Goal: Task Accomplishment & Management: Manage account settings

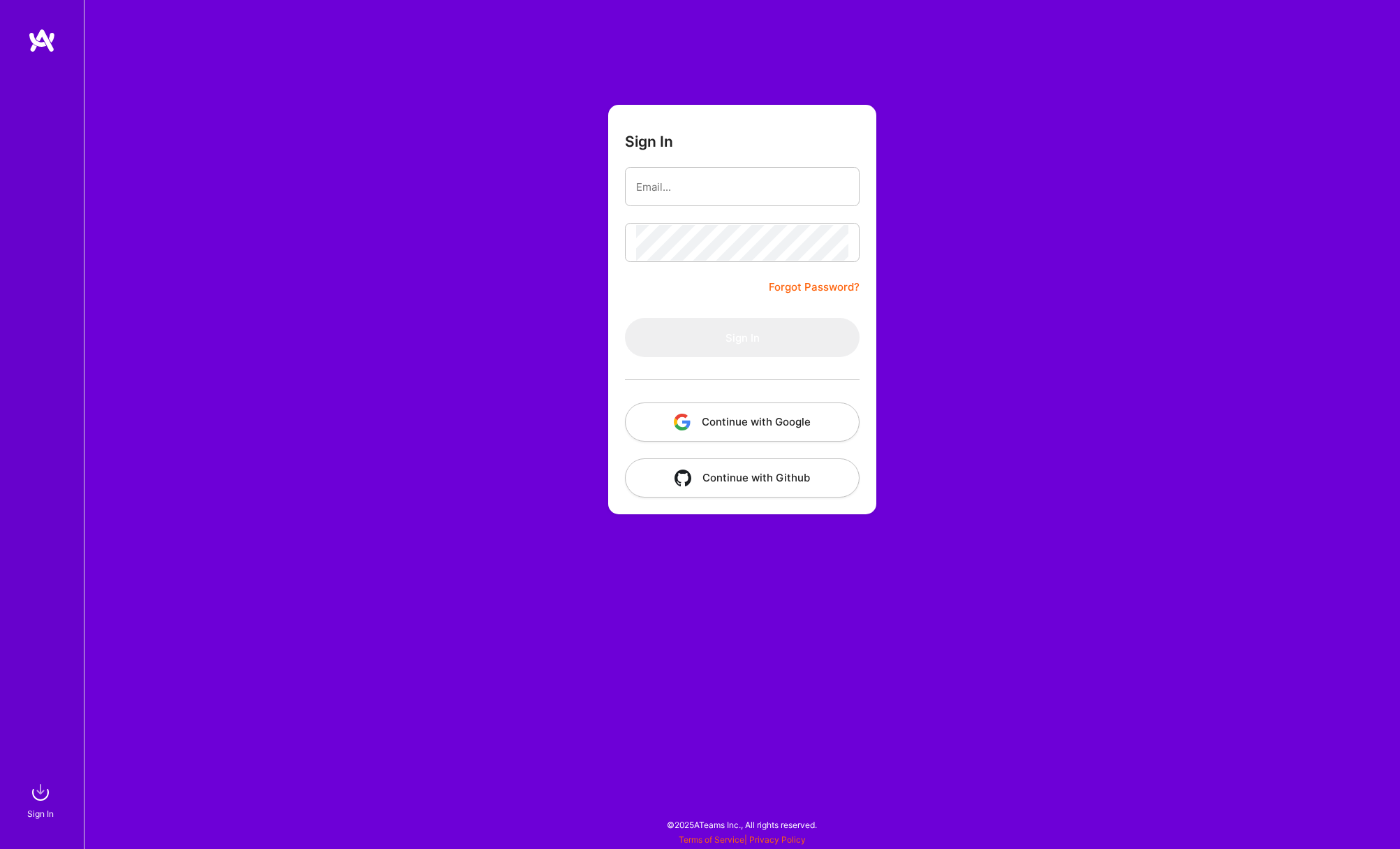
click at [639, 288] on form "Sign In Forgot Password? Sign In Continue with Google Continue with Github" at bounding box center [743, 309] width 269 height 409
click at [755, 283] on form "Sign In Forgot Password? Sign In Continue with Google Continue with Github" at bounding box center [743, 309] width 269 height 409
click at [719, 171] on input "email" at bounding box center [742, 186] width 212 height 35
type input "[PERSON_NAME][EMAIL_ADDRESS][DOMAIN_NAME]"
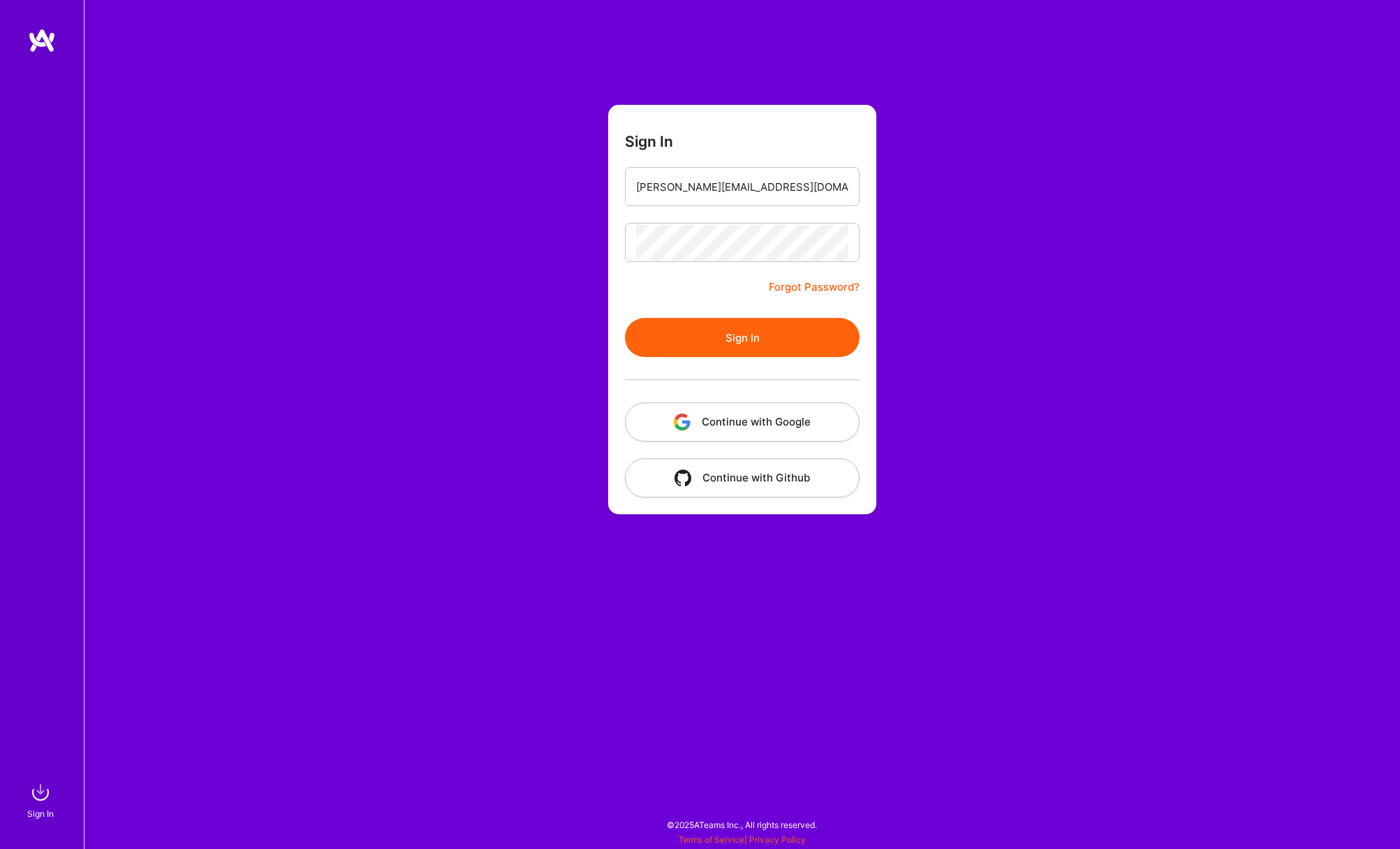
click at [751, 345] on button "Sign In" at bounding box center [742, 338] width 235 height 39
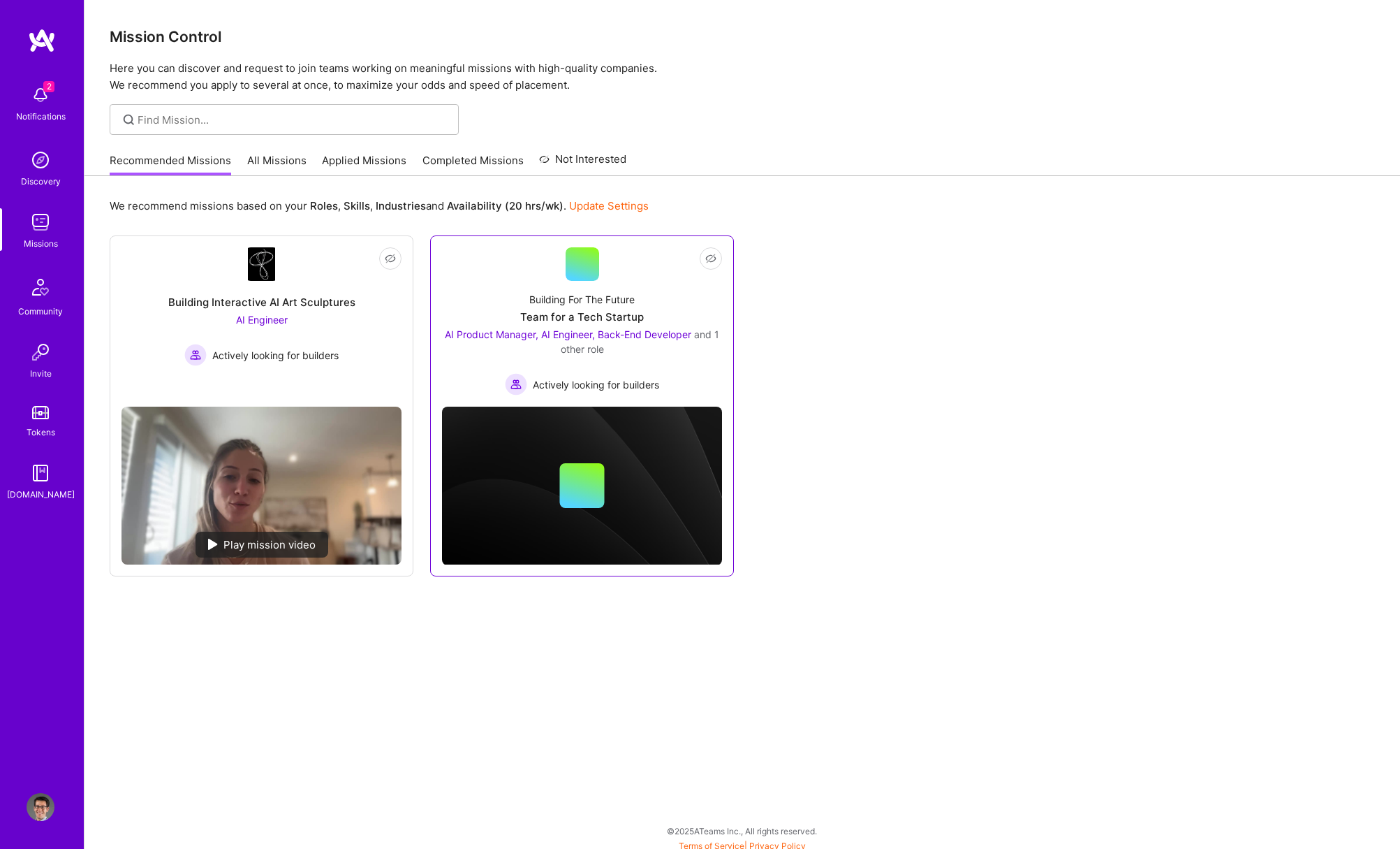
click at [578, 278] on div at bounding box center [583, 264] width 34 height 34
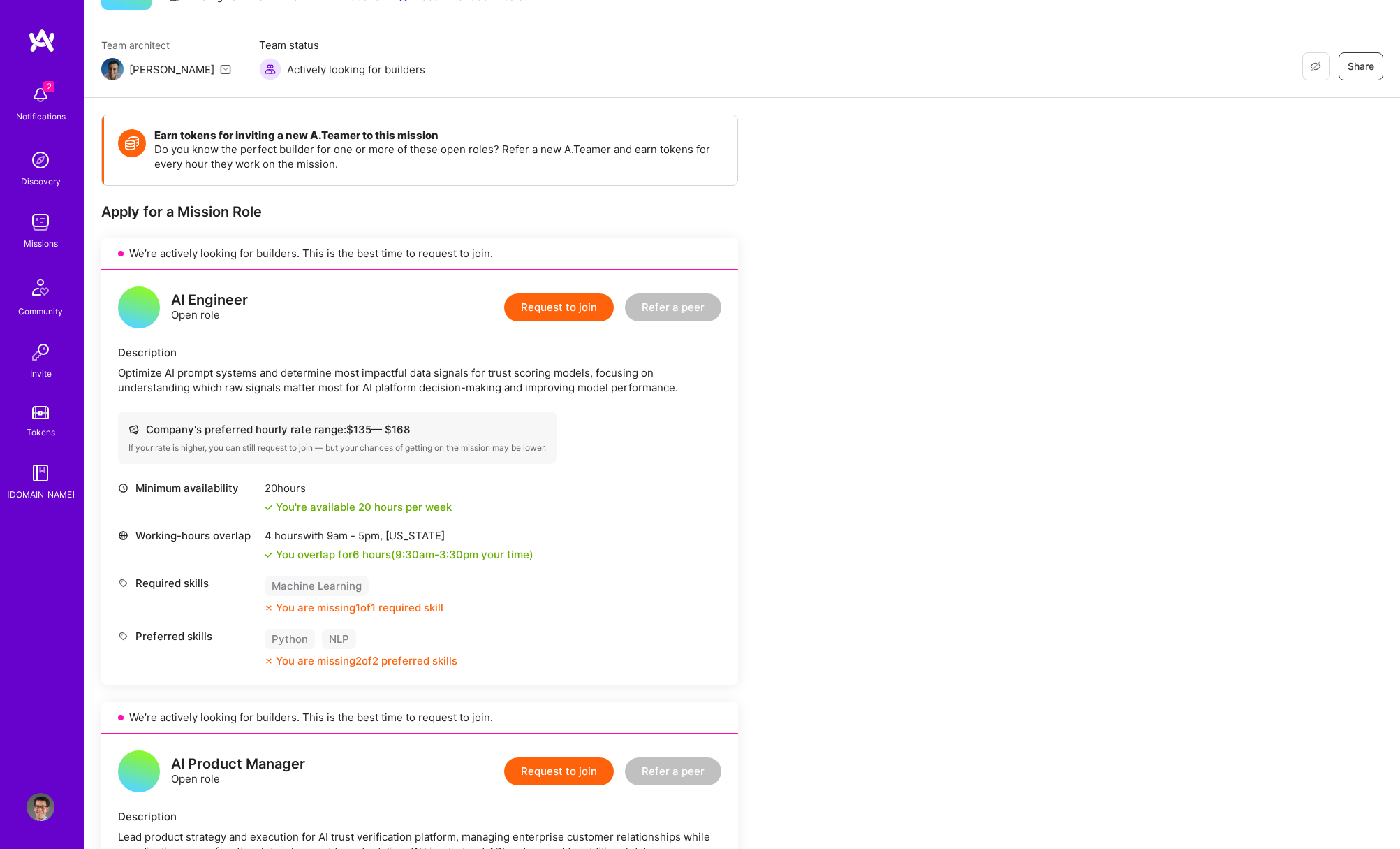
scroll to position [121, 0]
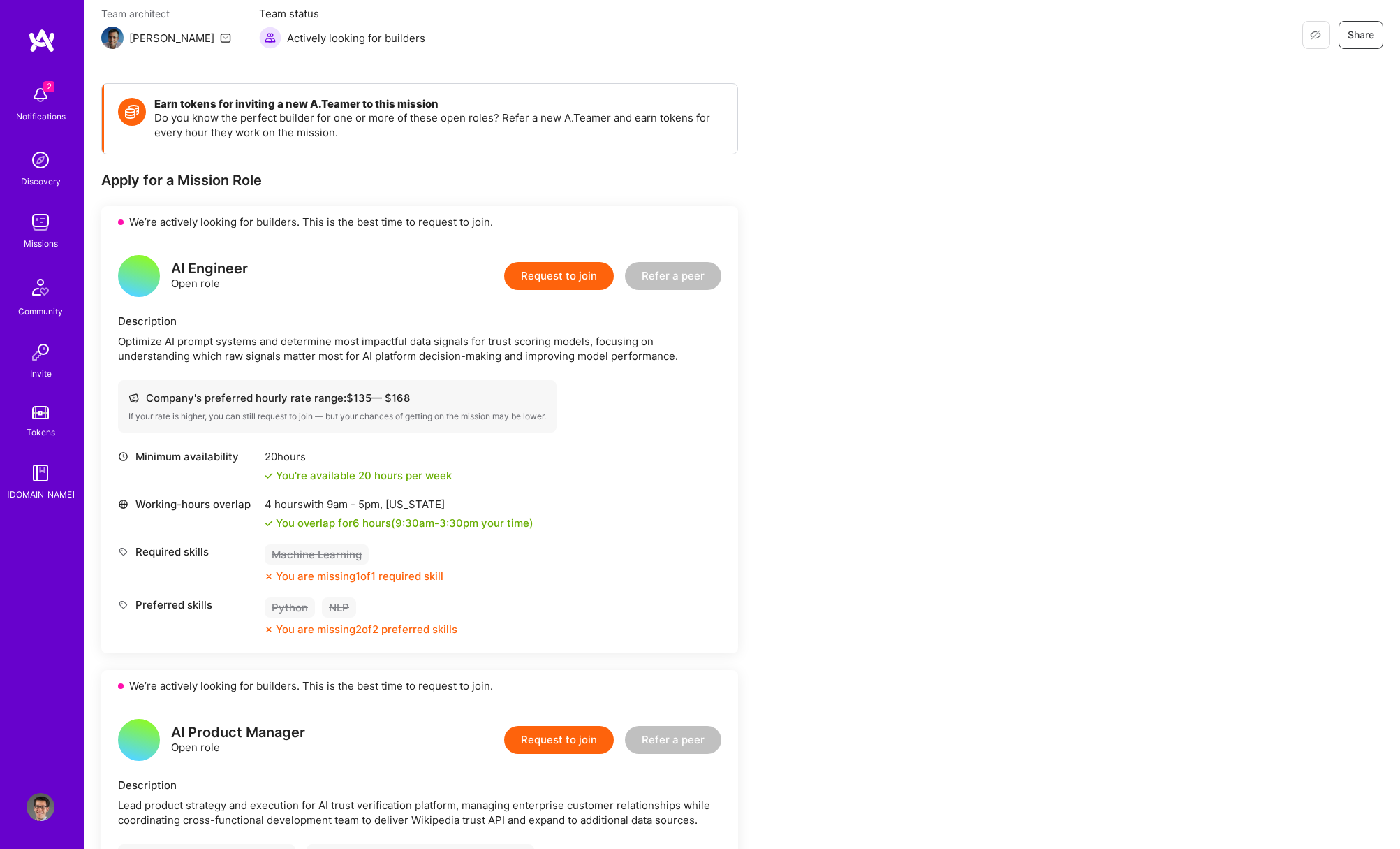
click at [403, 573] on div "You are missing 1 of 1 required skill" at bounding box center [359, 576] width 167 height 15
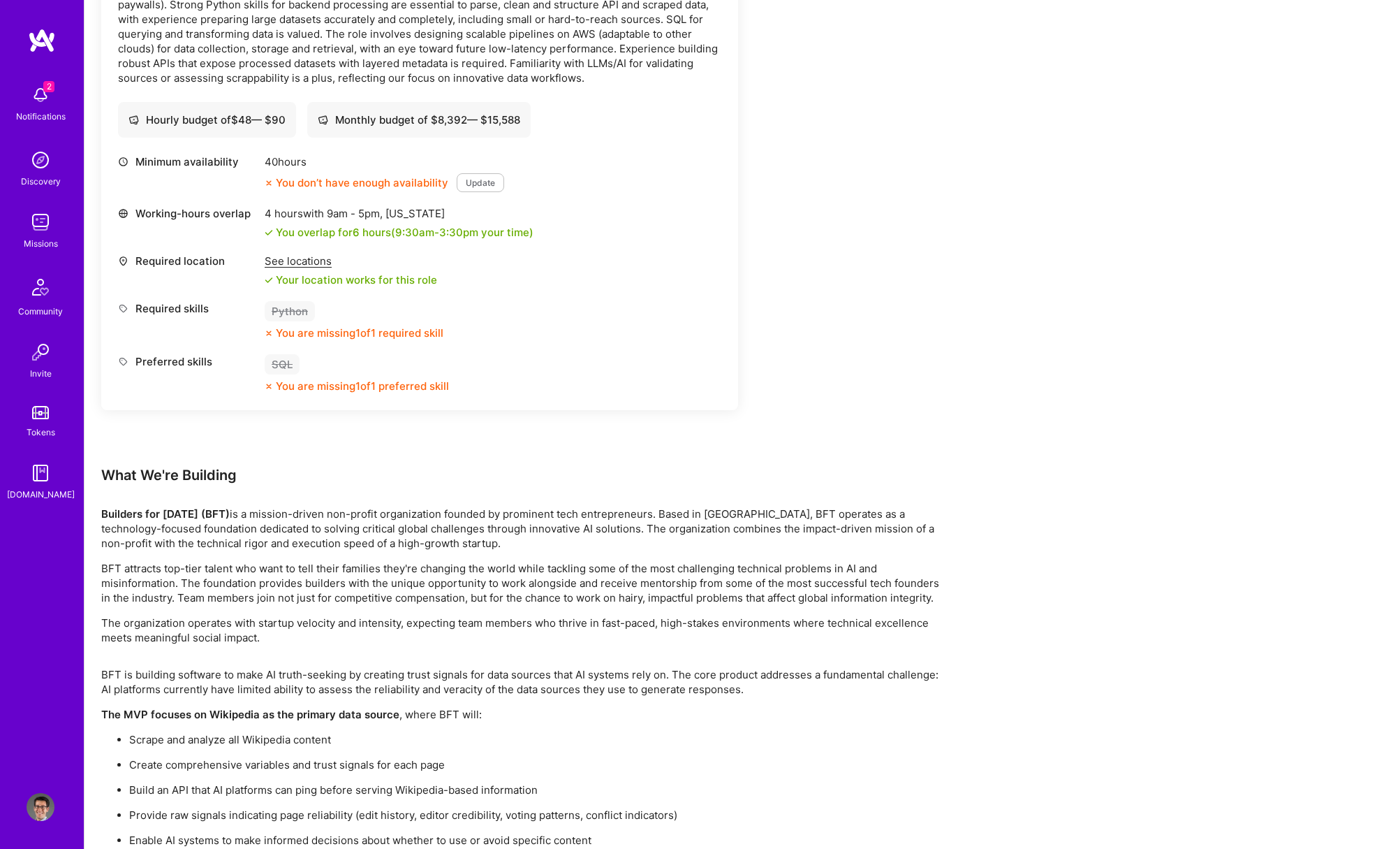
scroll to position [2090, 0]
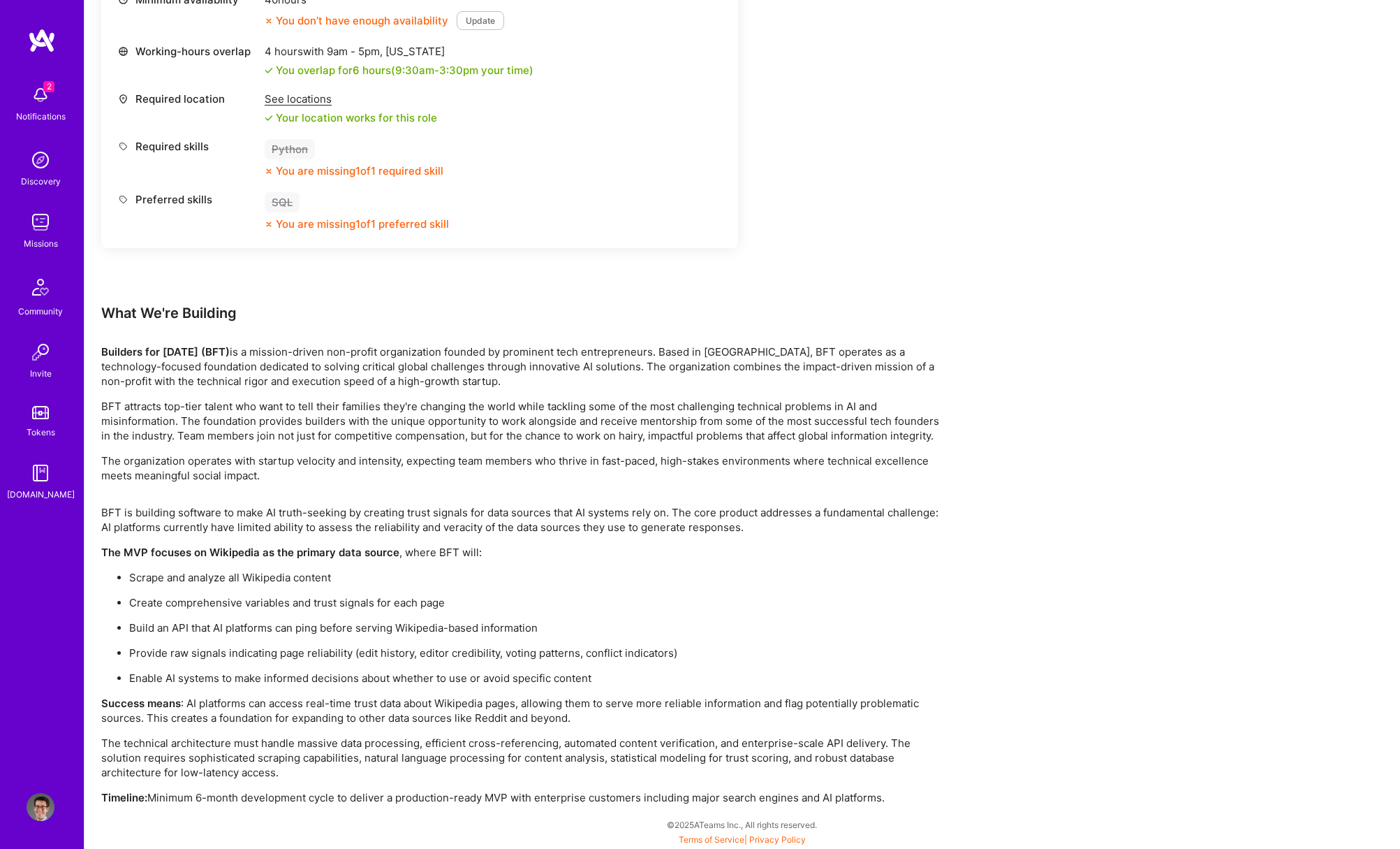
click at [323, 354] on p "Builders for [DATE] (BFT) is a mission-driven non-profit organization founded b…" at bounding box center [520, 367] width 838 height 44
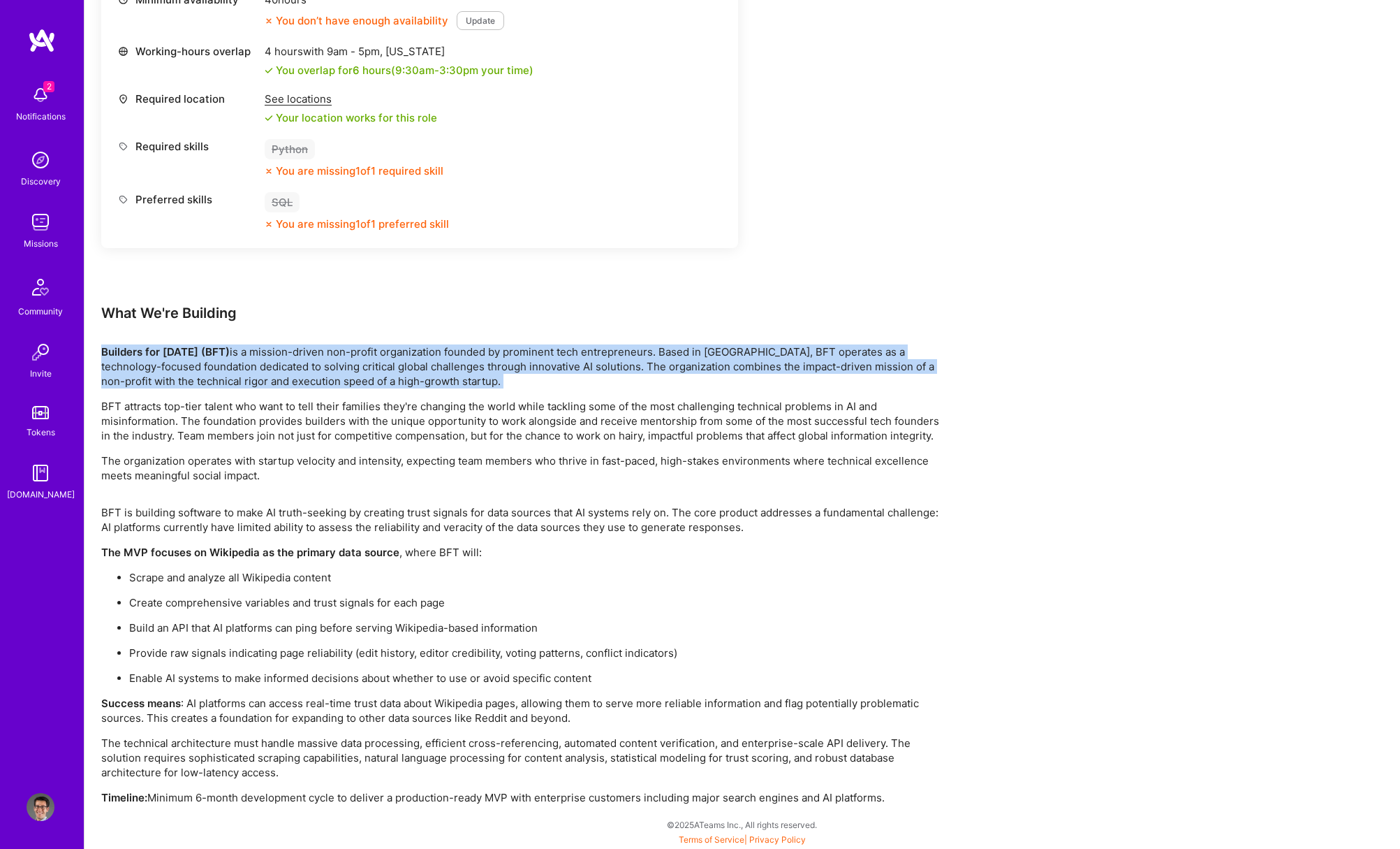
click at [323, 354] on p "Builders for [DATE] (BFT) is a mission-driven non-profit organization founded b…" at bounding box center [520, 367] width 838 height 44
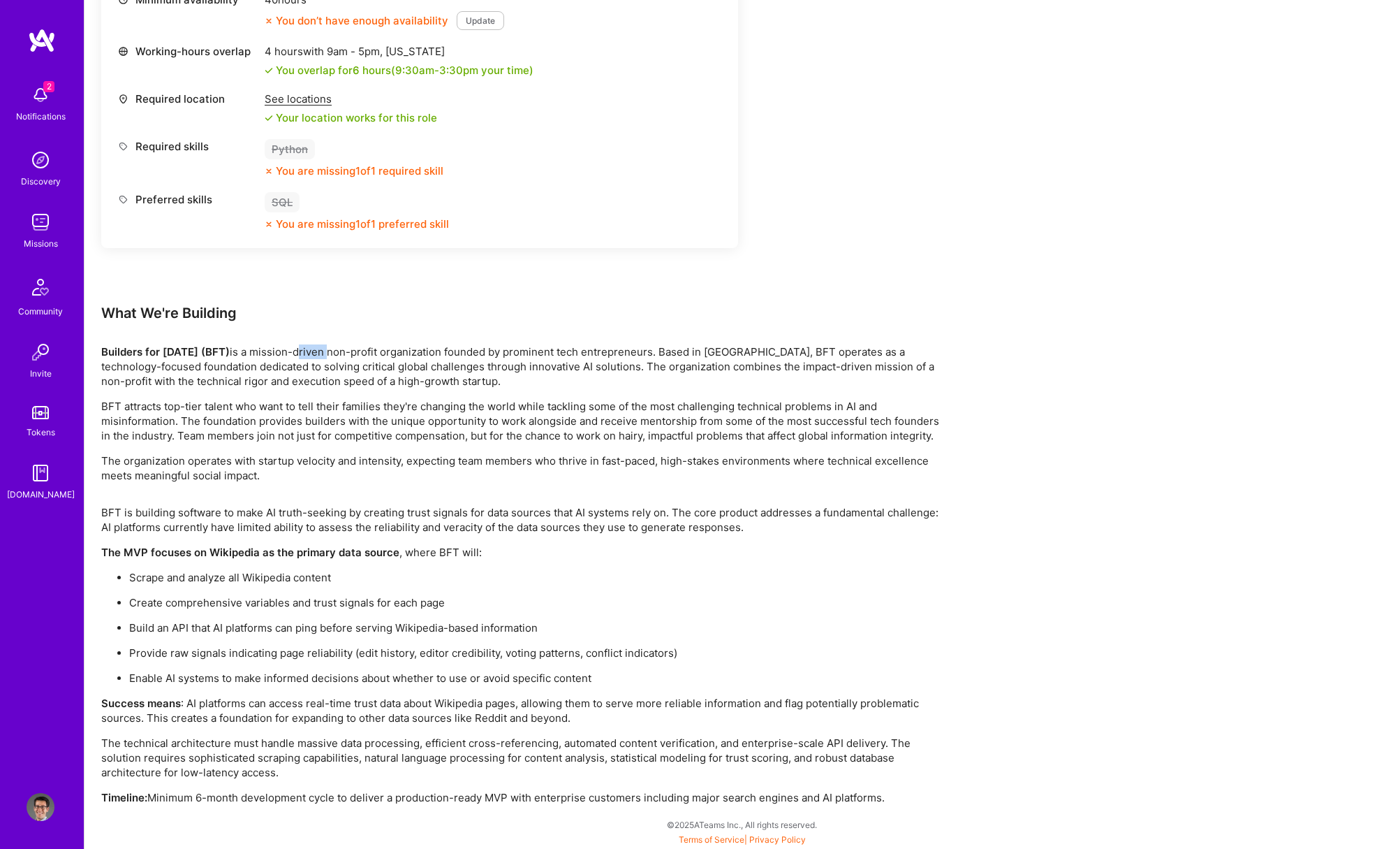
click at [323, 354] on p "Builders for [DATE] (BFT) is a mission-driven non-profit organization founded b…" at bounding box center [520, 367] width 838 height 44
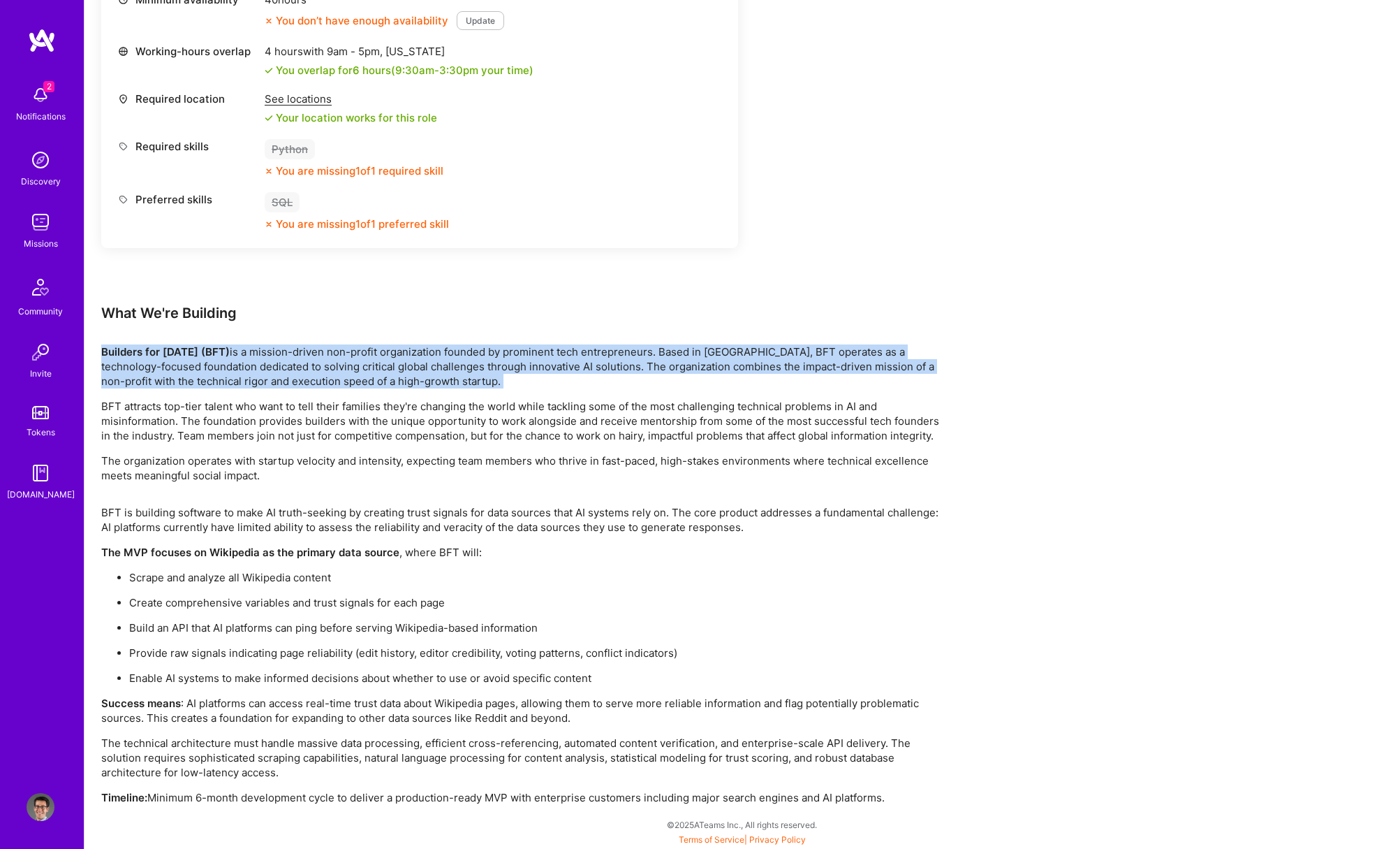
click at [323, 354] on p "Builders for [DATE] (BFT) is a mission-driven non-profit organization founded b…" at bounding box center [520, 367] width 838 height 44
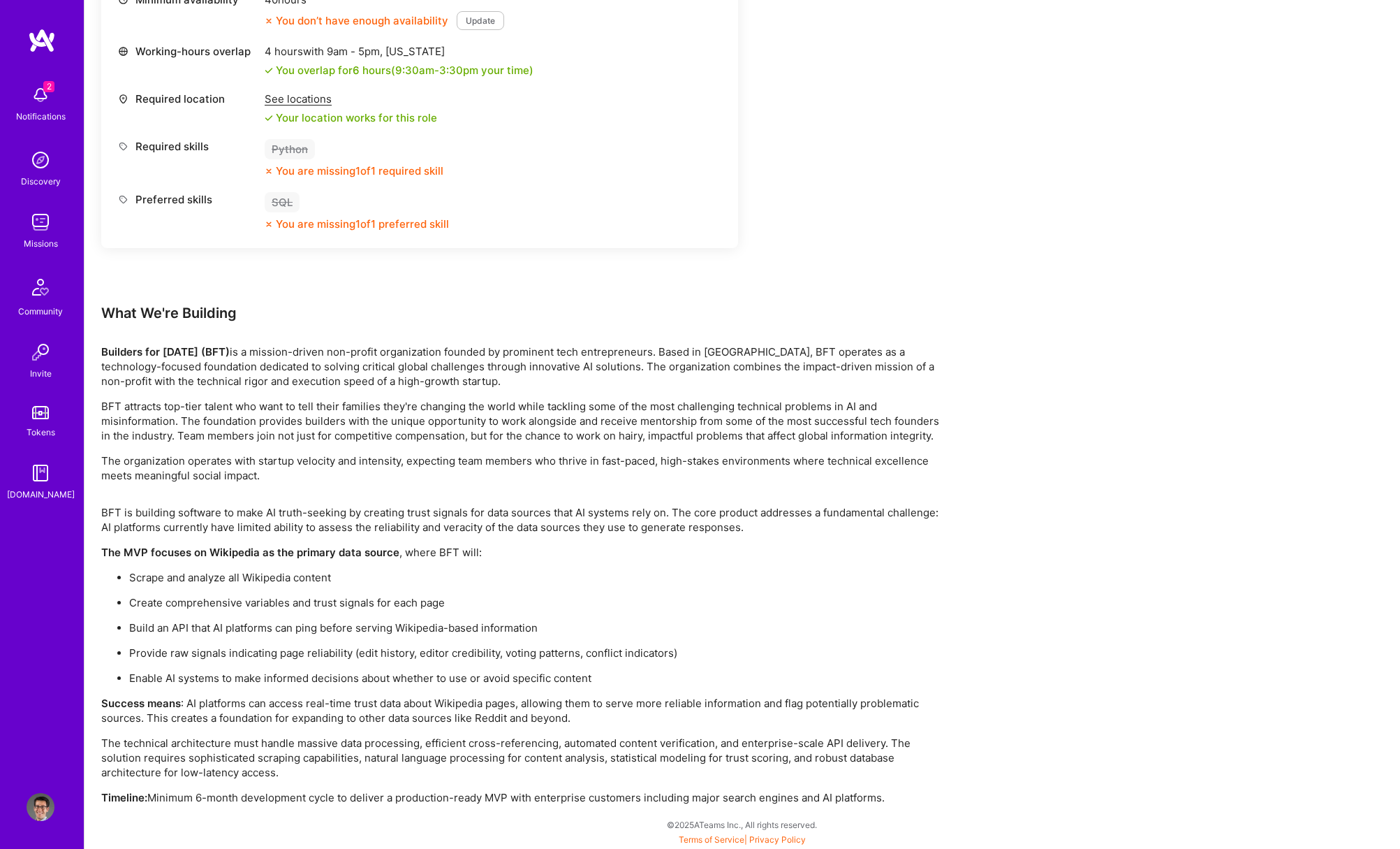
click at [320, 364] on p "Builders for [DATE] (BFT) is a mission-driven non-profit organization founded b…" at bounding box center [520, 367] width 838 height 44
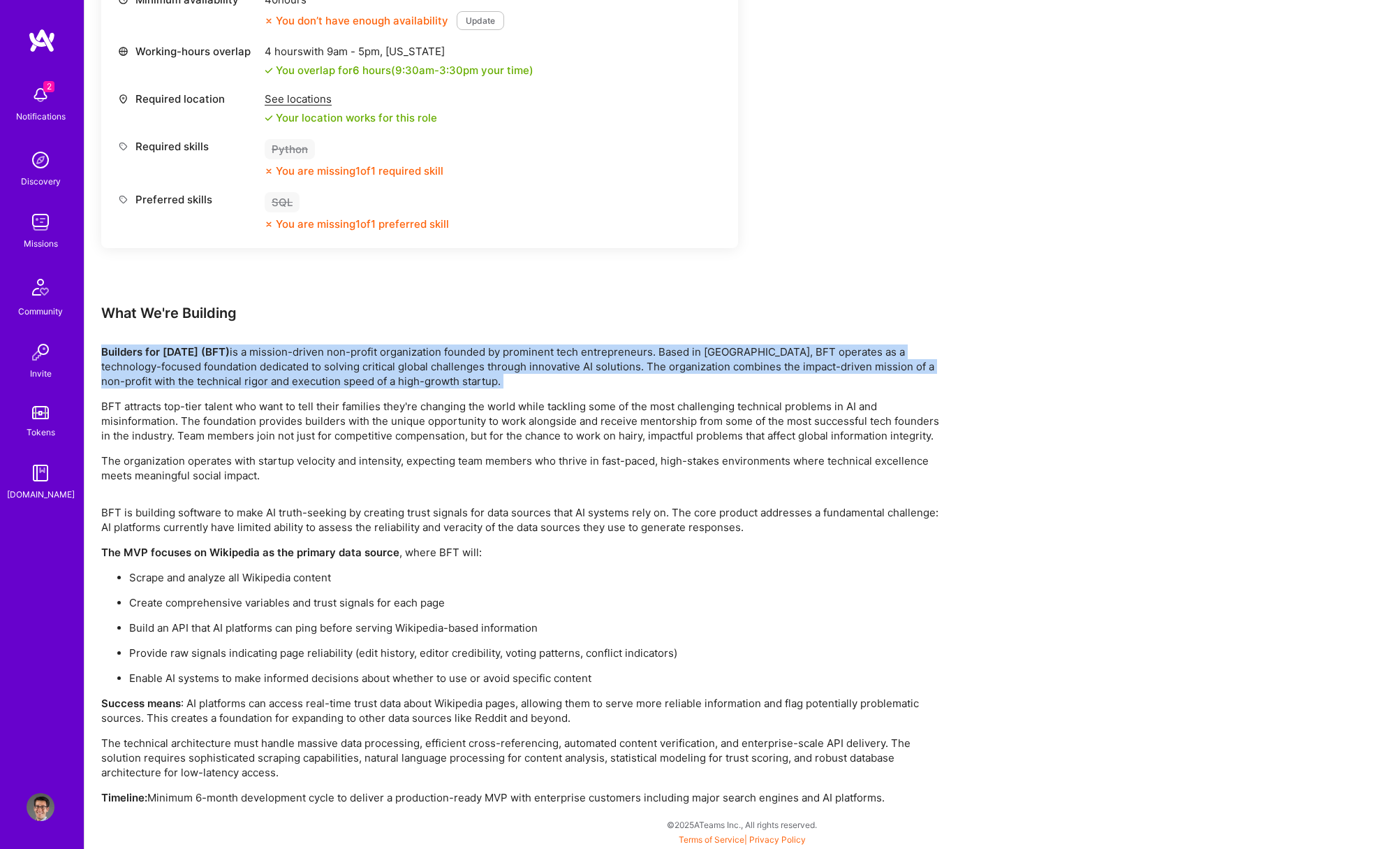
click at [320, 364] on p "Builders for [DATE] (BFT) is a mission-driven non-profit organization founded b…" at bounding box center [520, 367] width 838 height 44
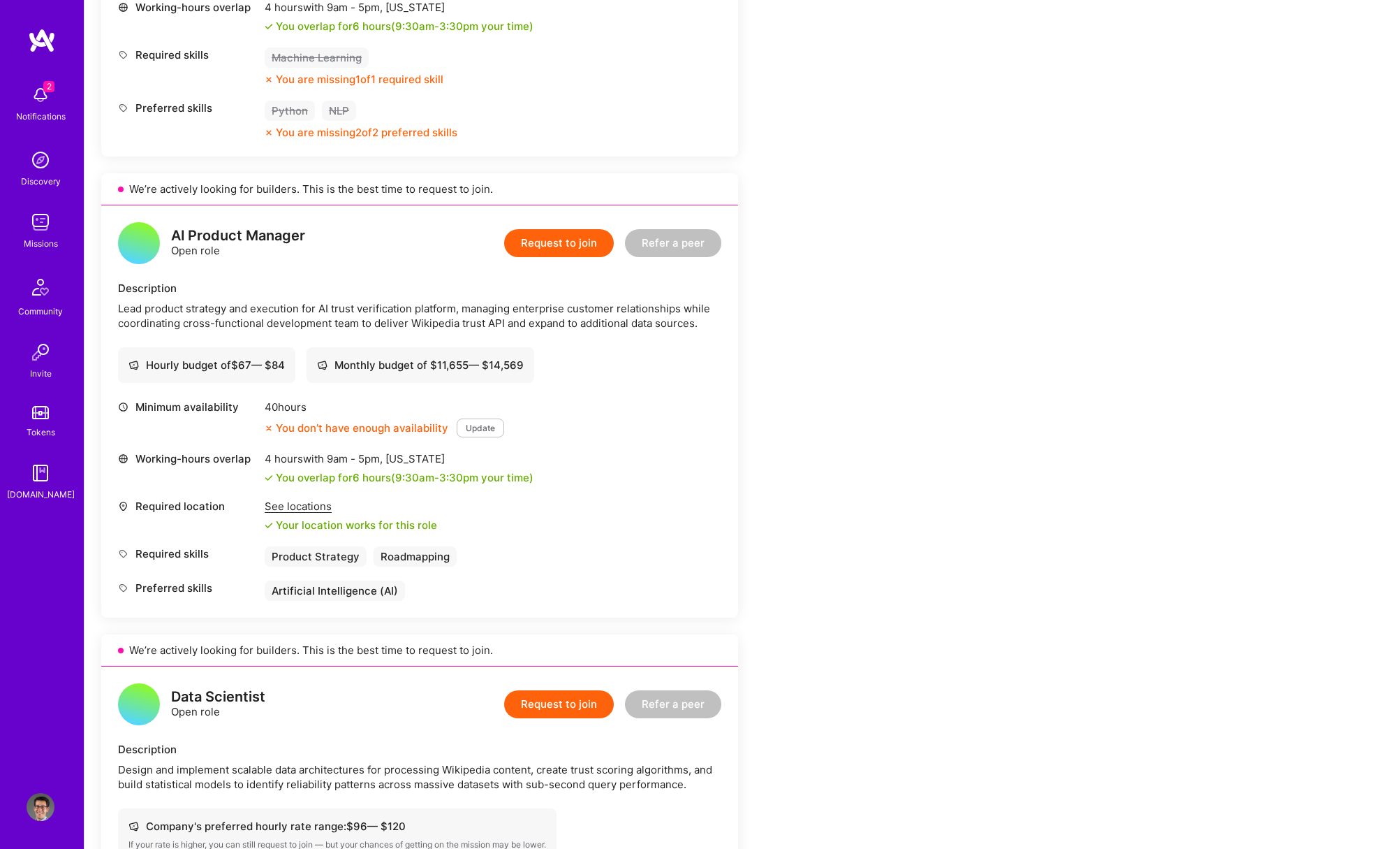
scroll to position [0, 0]
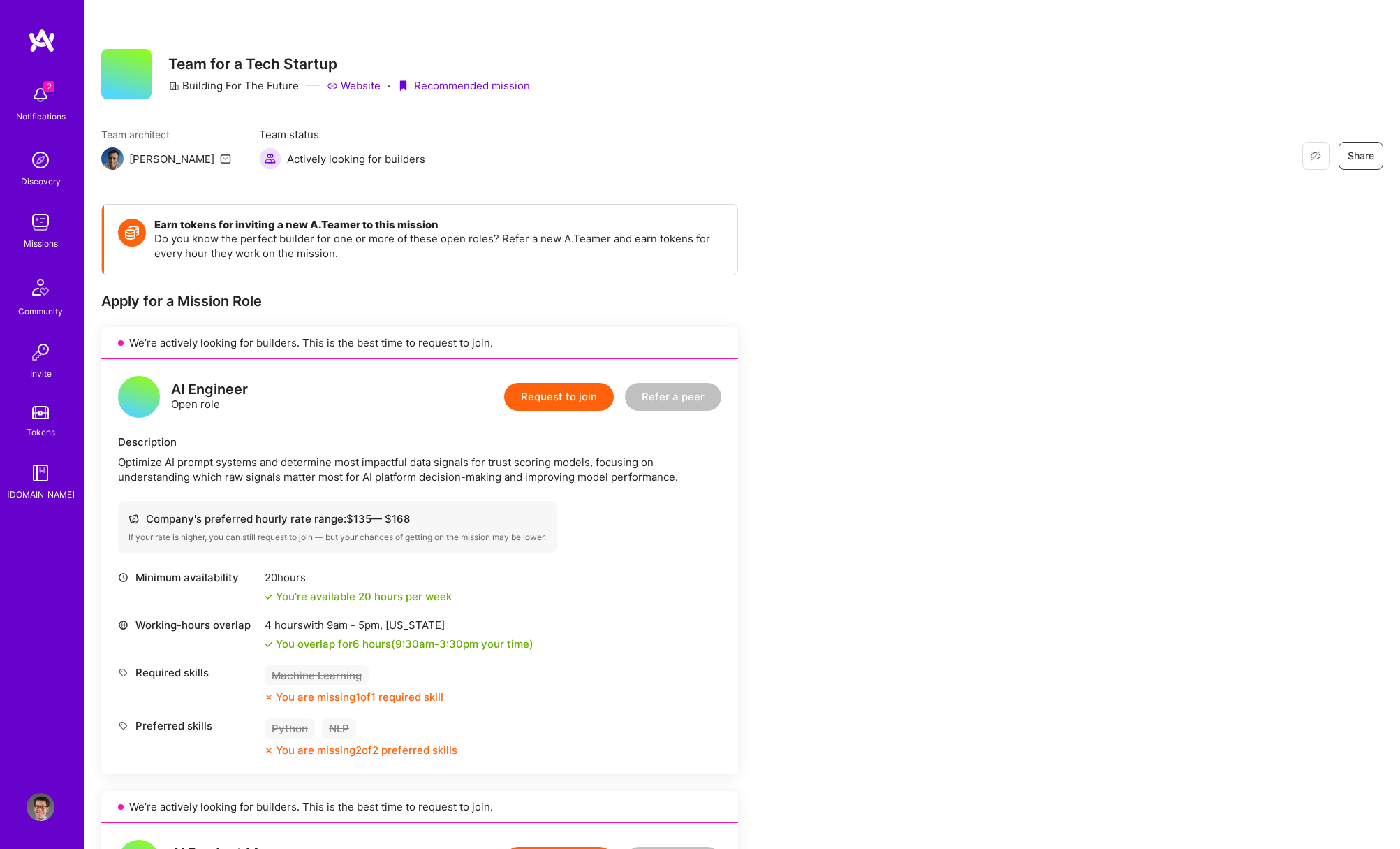
click at [38, 112] on div "Notifications" at bounding box center [40, 116] width 49 height 15
click at [47, 161] on img at bounding box center [41, 160] width 28 height 28
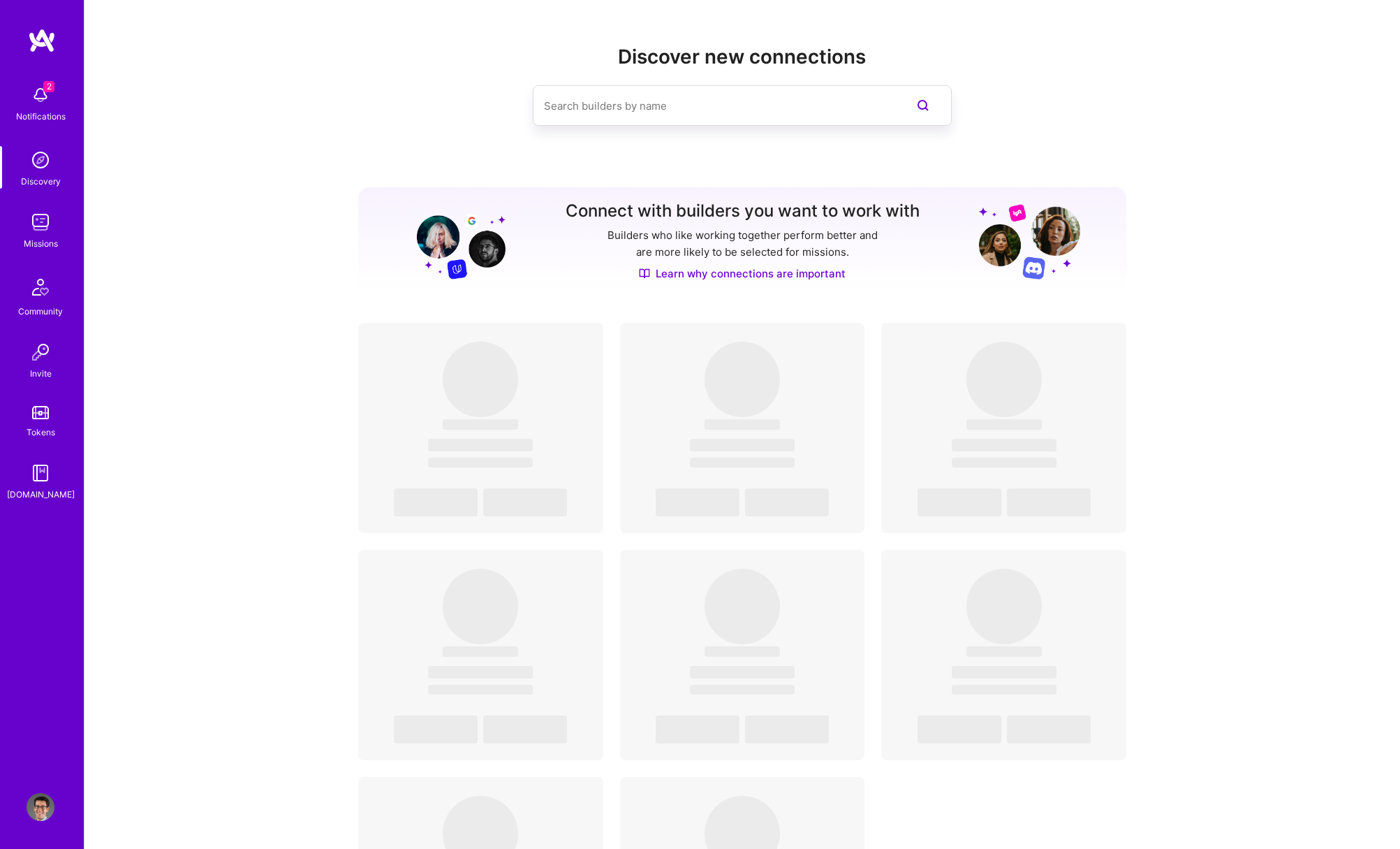
click at [47, 90] on span "2" at bounding box center [49, 86] width 11 height 11
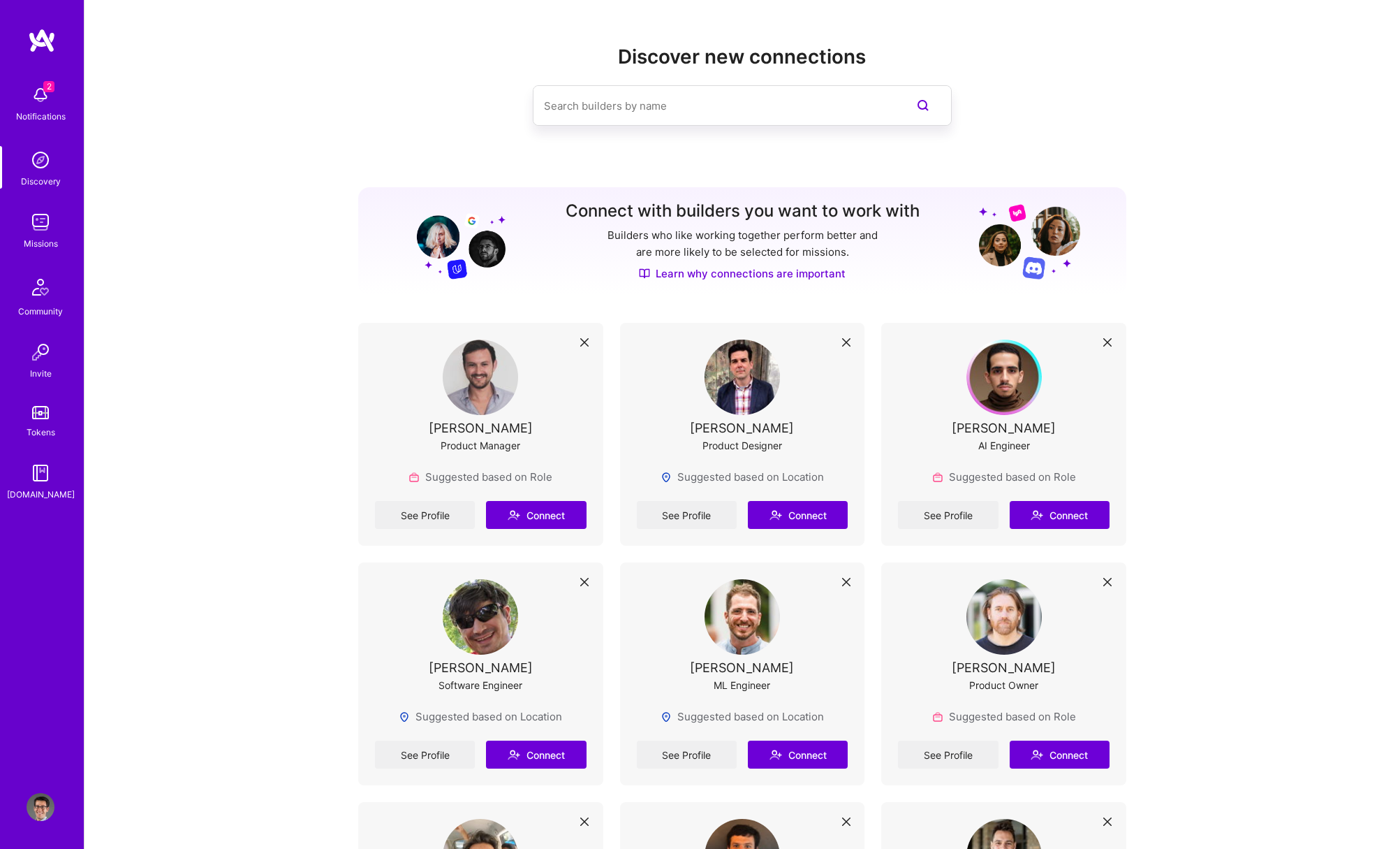
click at [41, 218] on img at bounding box center [41, 222] width 28 height 28
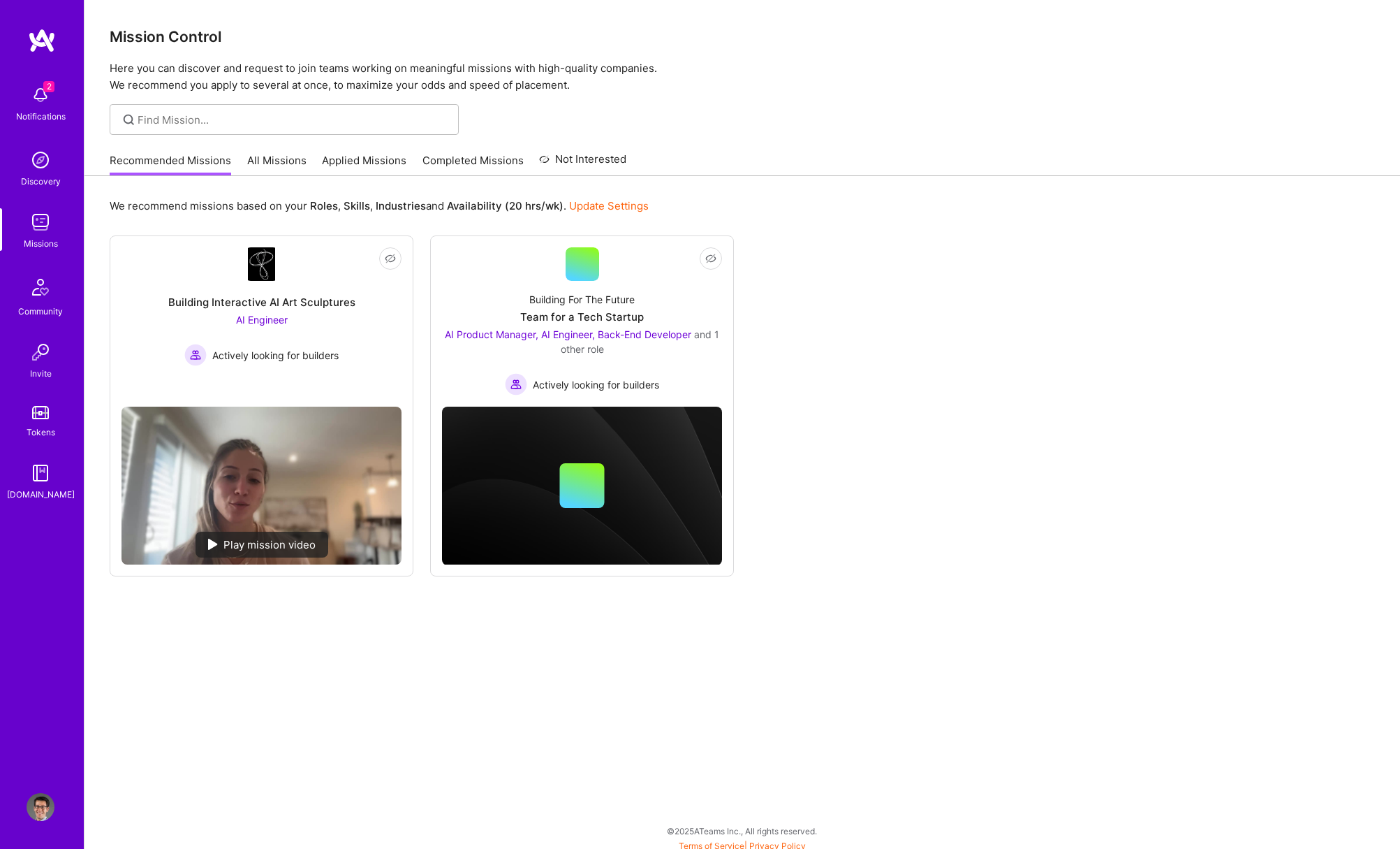
click at [587, 212] on link "Update Settings" at bounding box center [609, 206] width 79 height 13
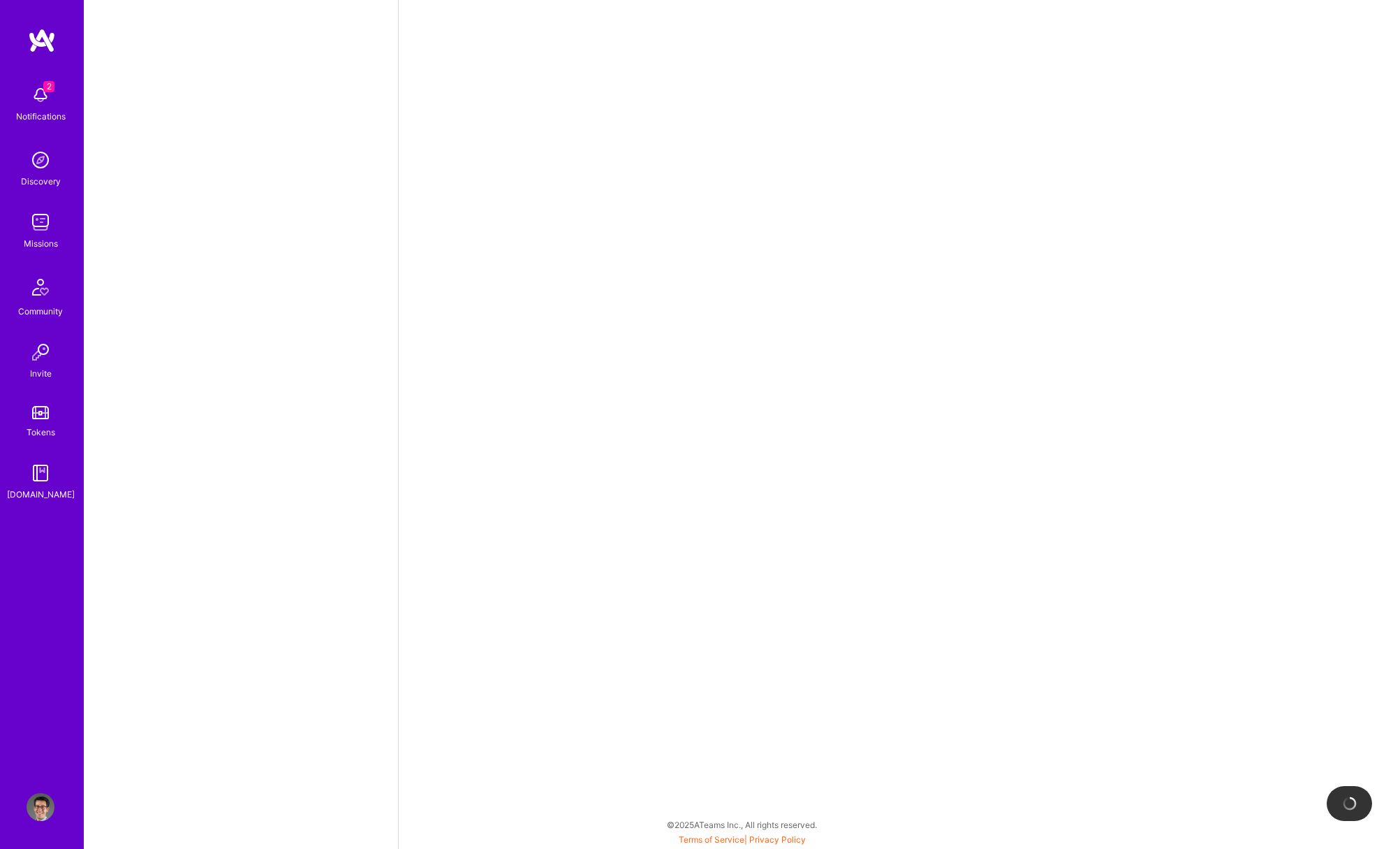
select select "US"
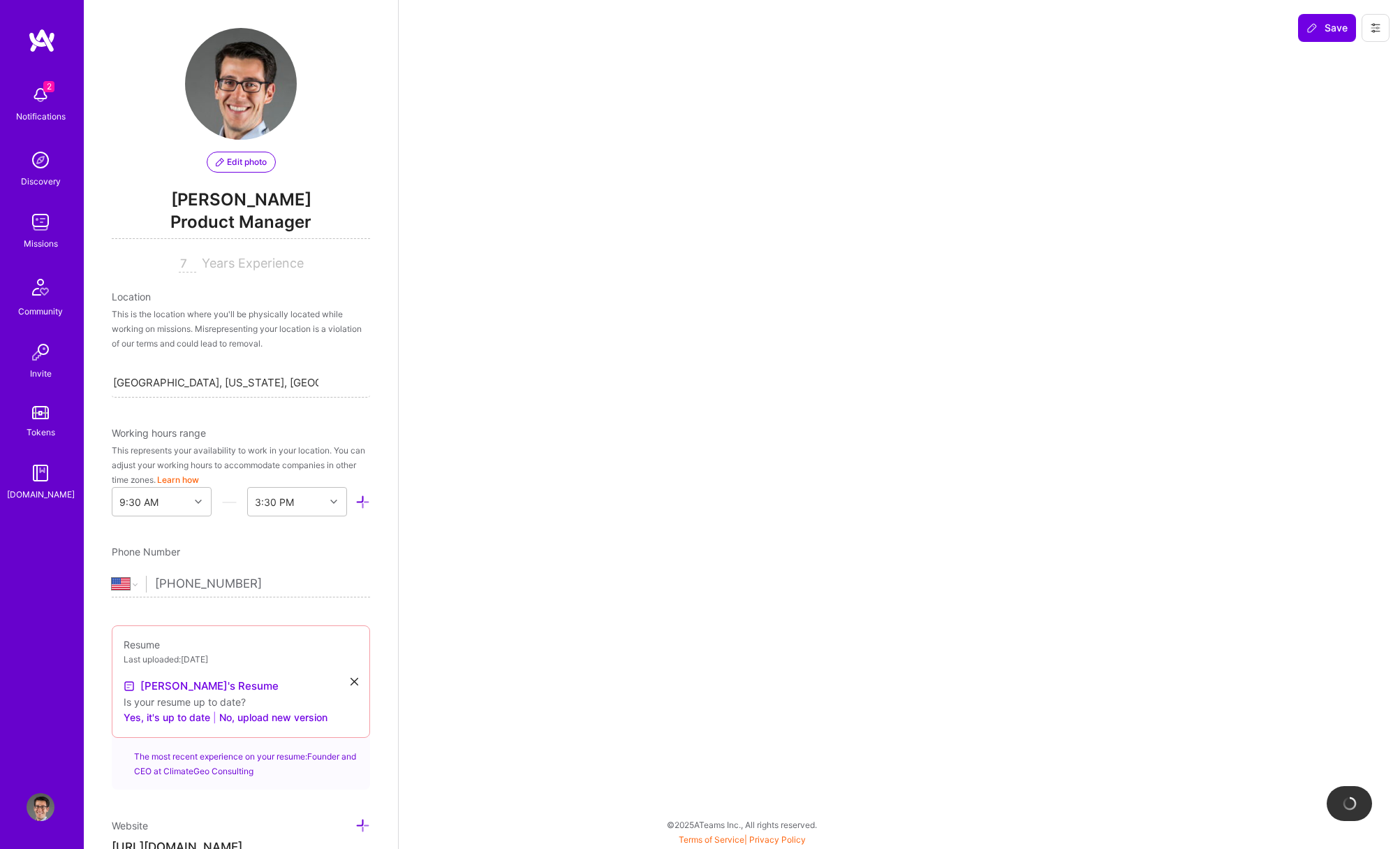
scroll to position [475, 0]
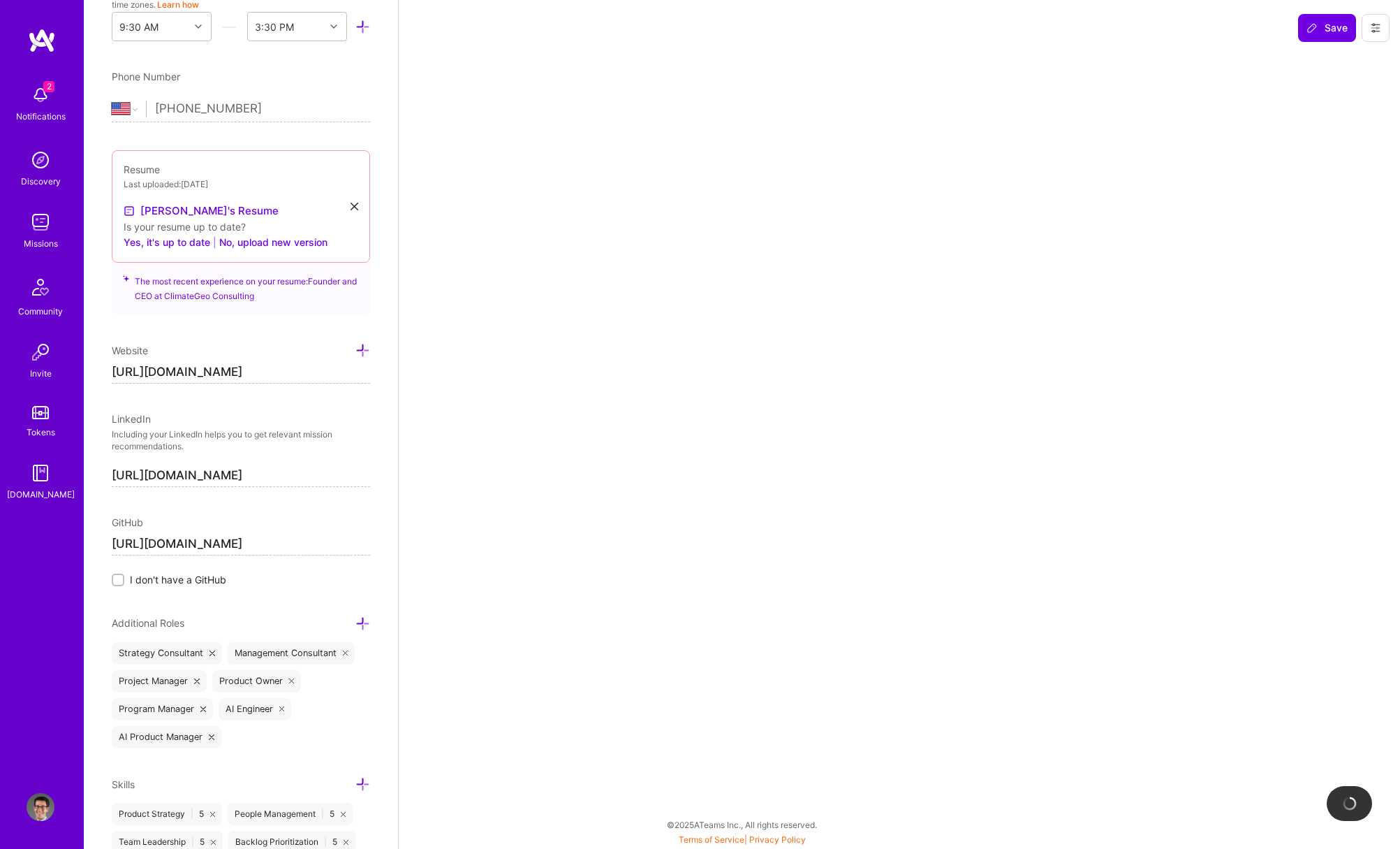
select select "Right Now"
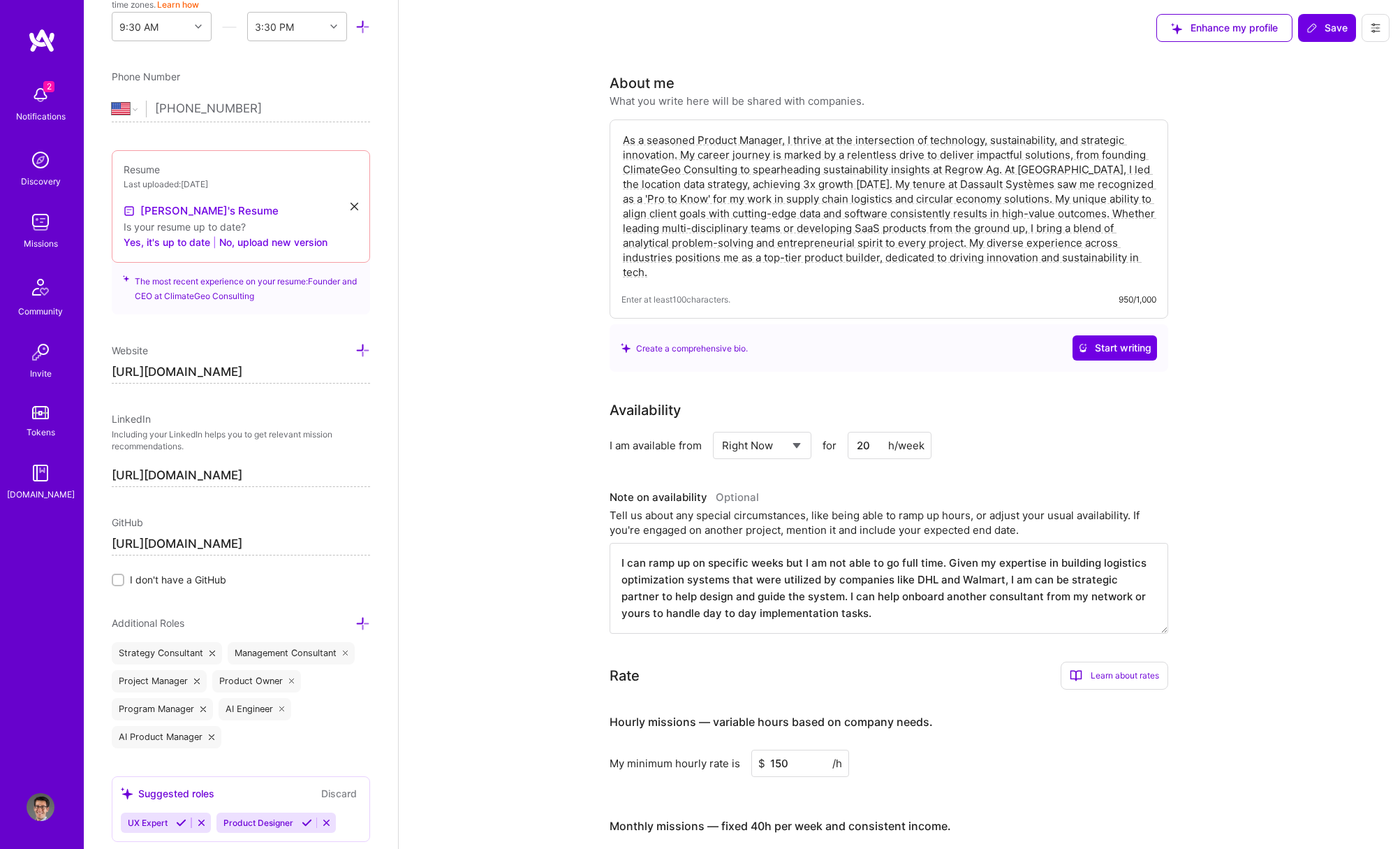
click at [35, 218] on img at bounding box center [41, 222] width 28 height 28
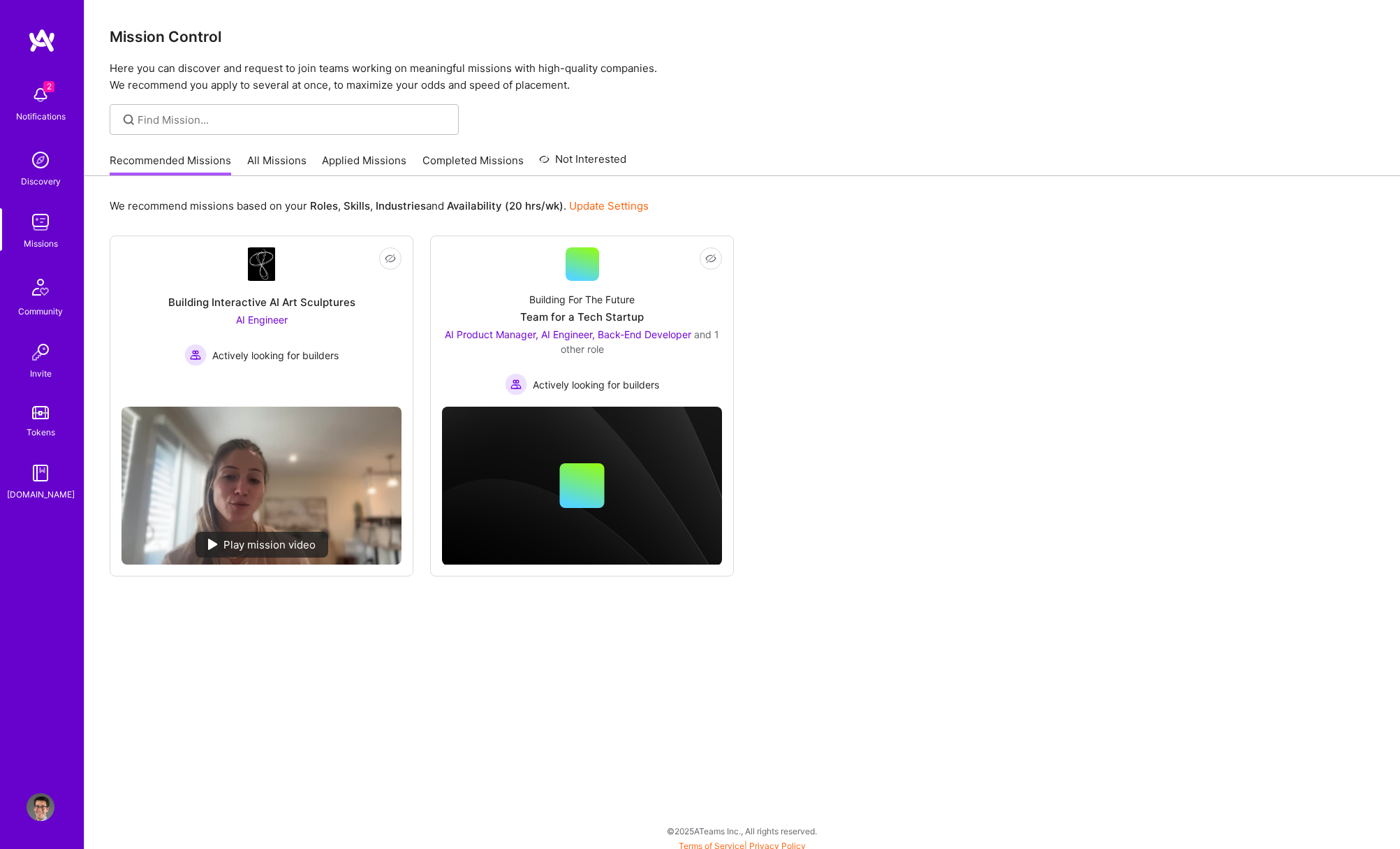
click at [284, 163] on link "All Missions" at bounding box center [277, 164] width 60 height 23
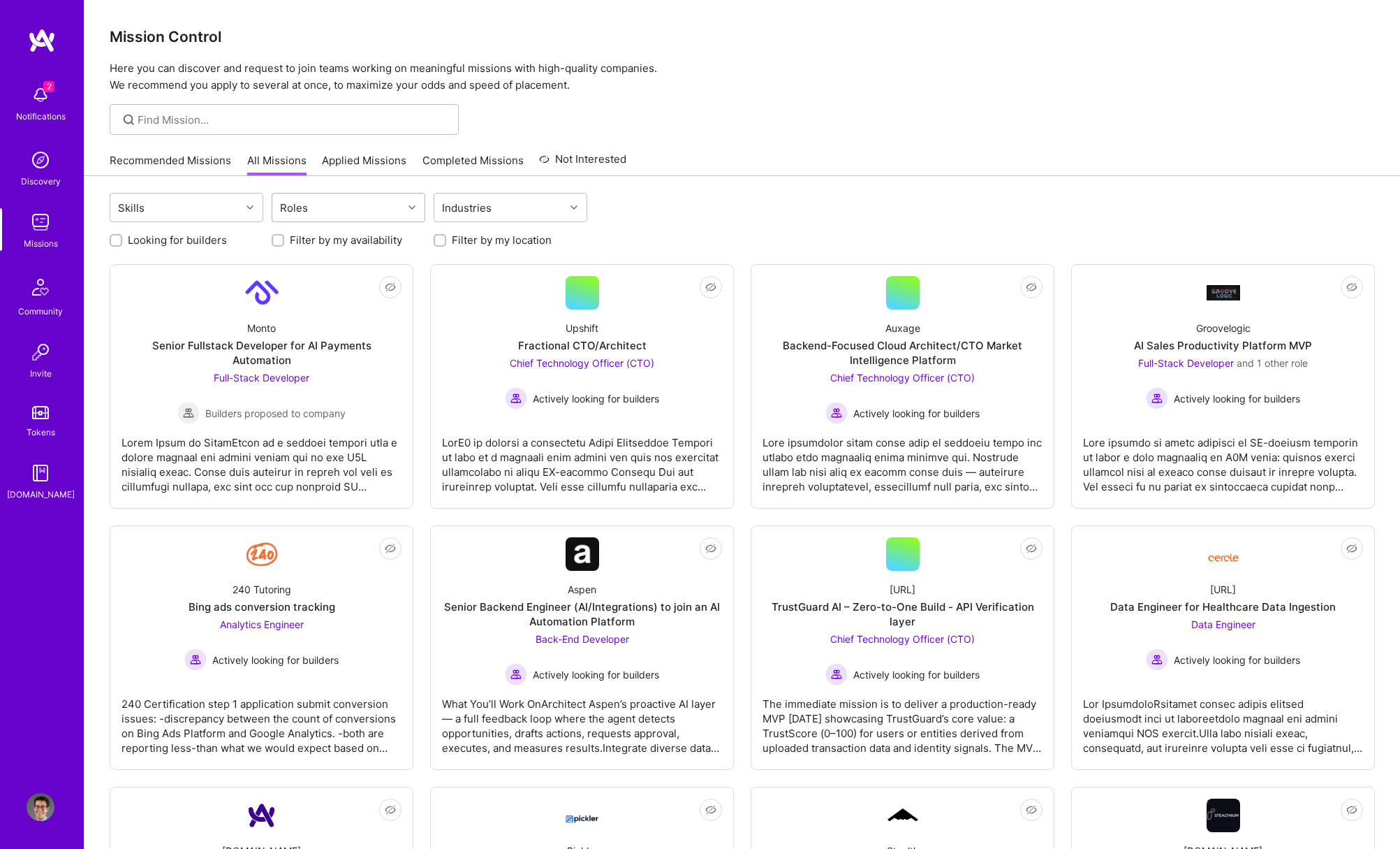
click at [347, 206] on div "Roles" at bounding box center [338, 207] width 130 height 28
click at [332, 320] on div "Project Manager" at bounding box center [349, 323] width 137 height 15
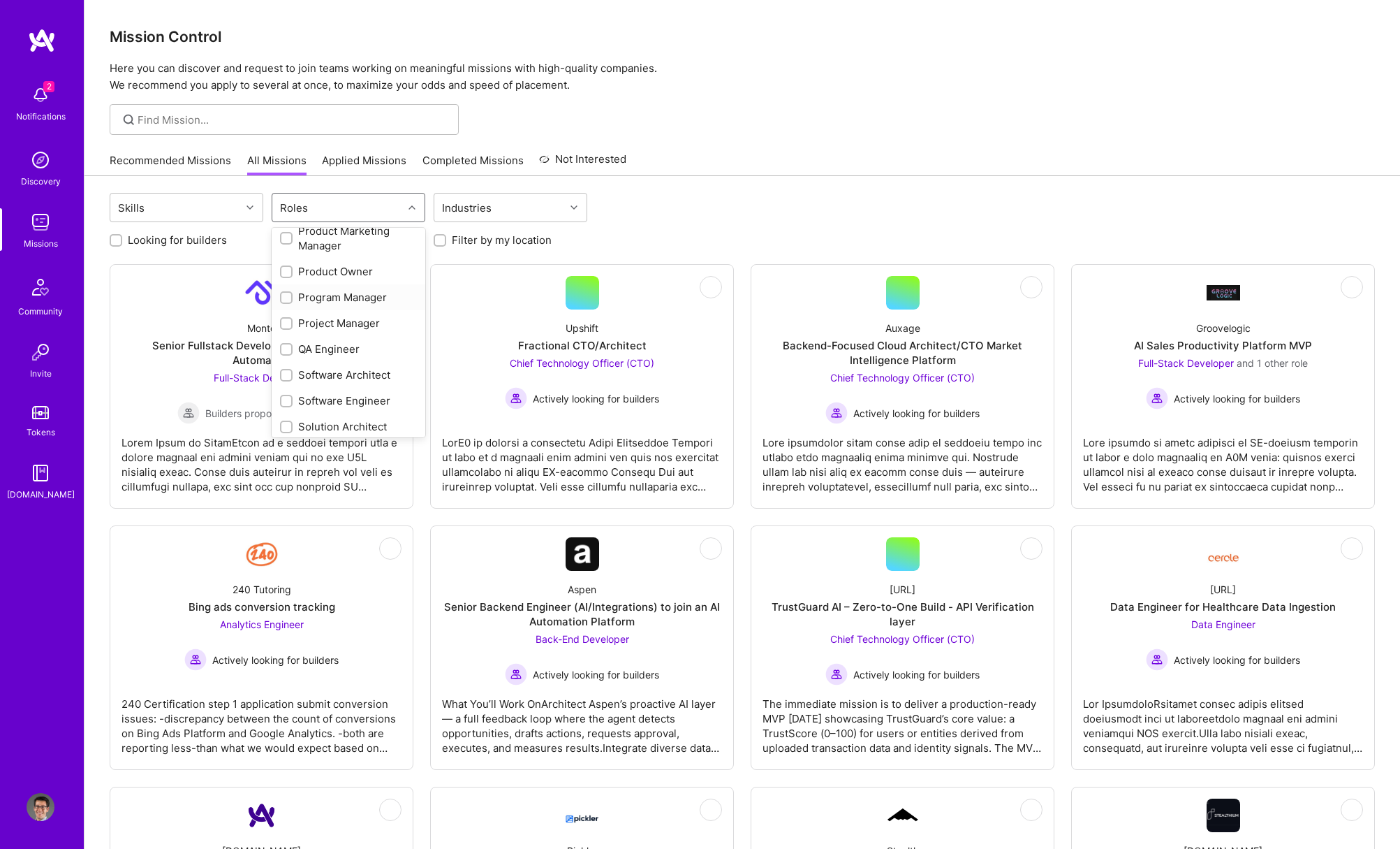
checkbox input "true"
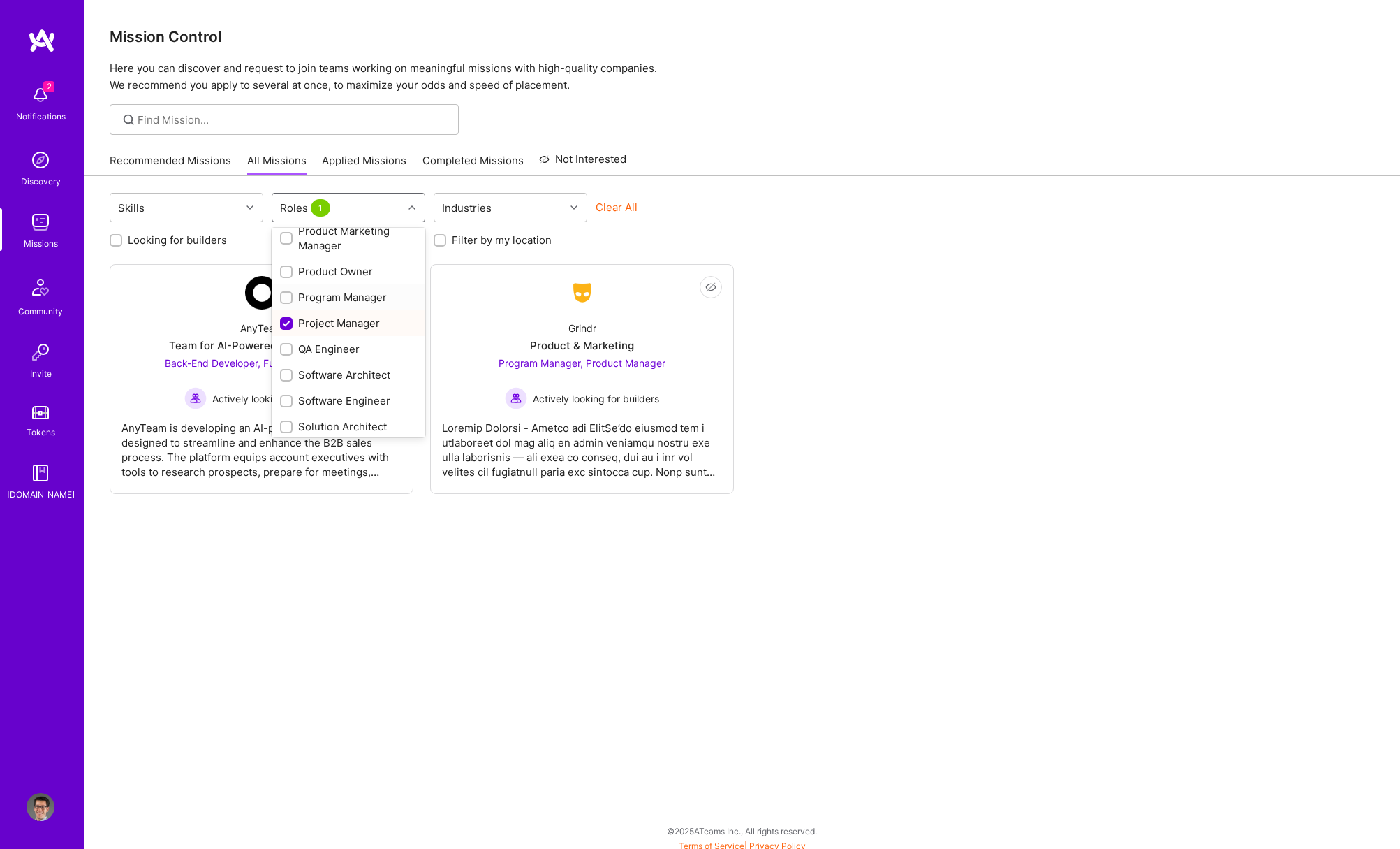
click at [326, 295] on div "Program Manager" at bounding box center [349, 297] width 137 height 15
checkbox input "true"
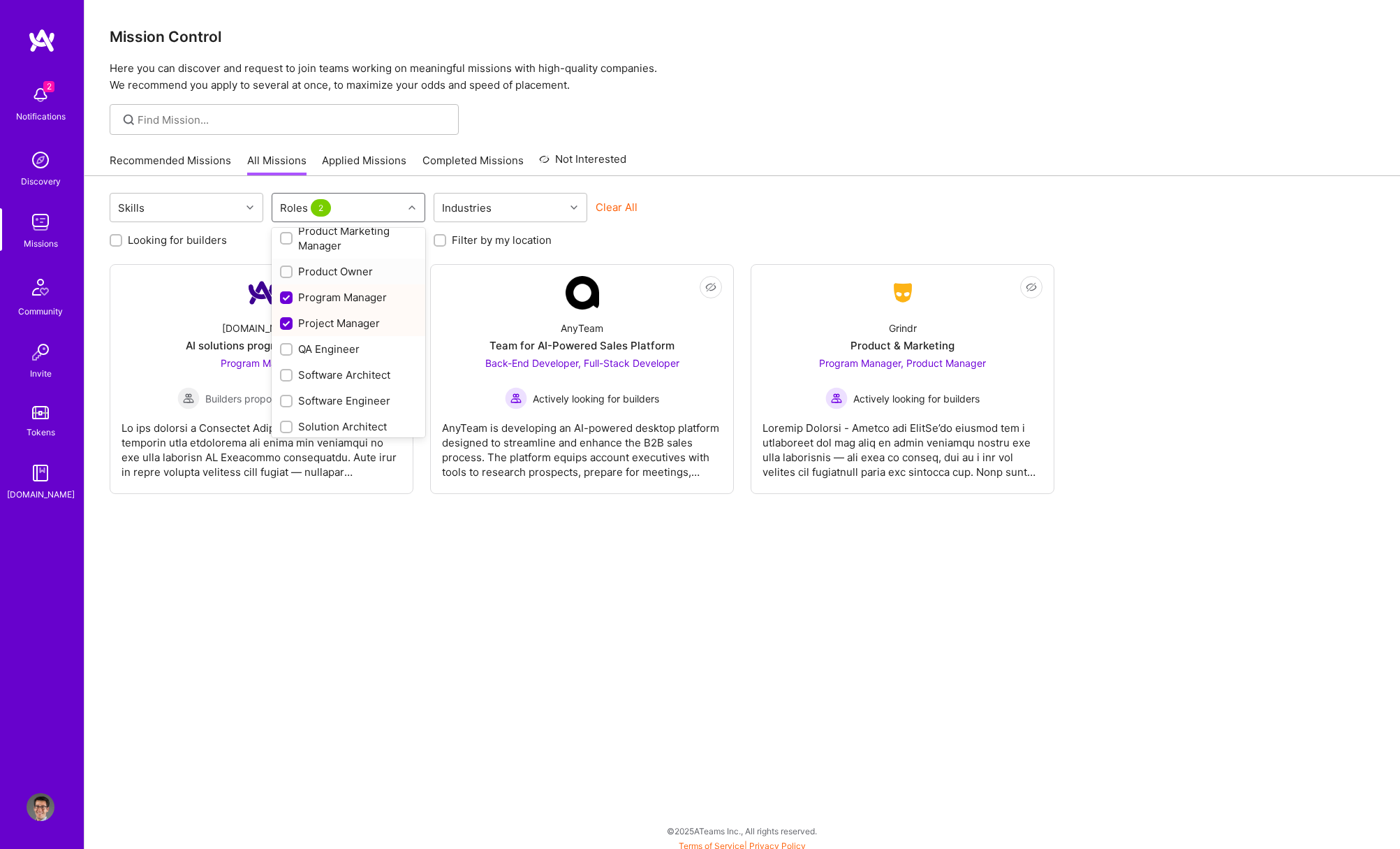
click at [325, 280] on div "Product Owner" at bounding box center [349, 271] width 154 height 26
checkbox input "true"
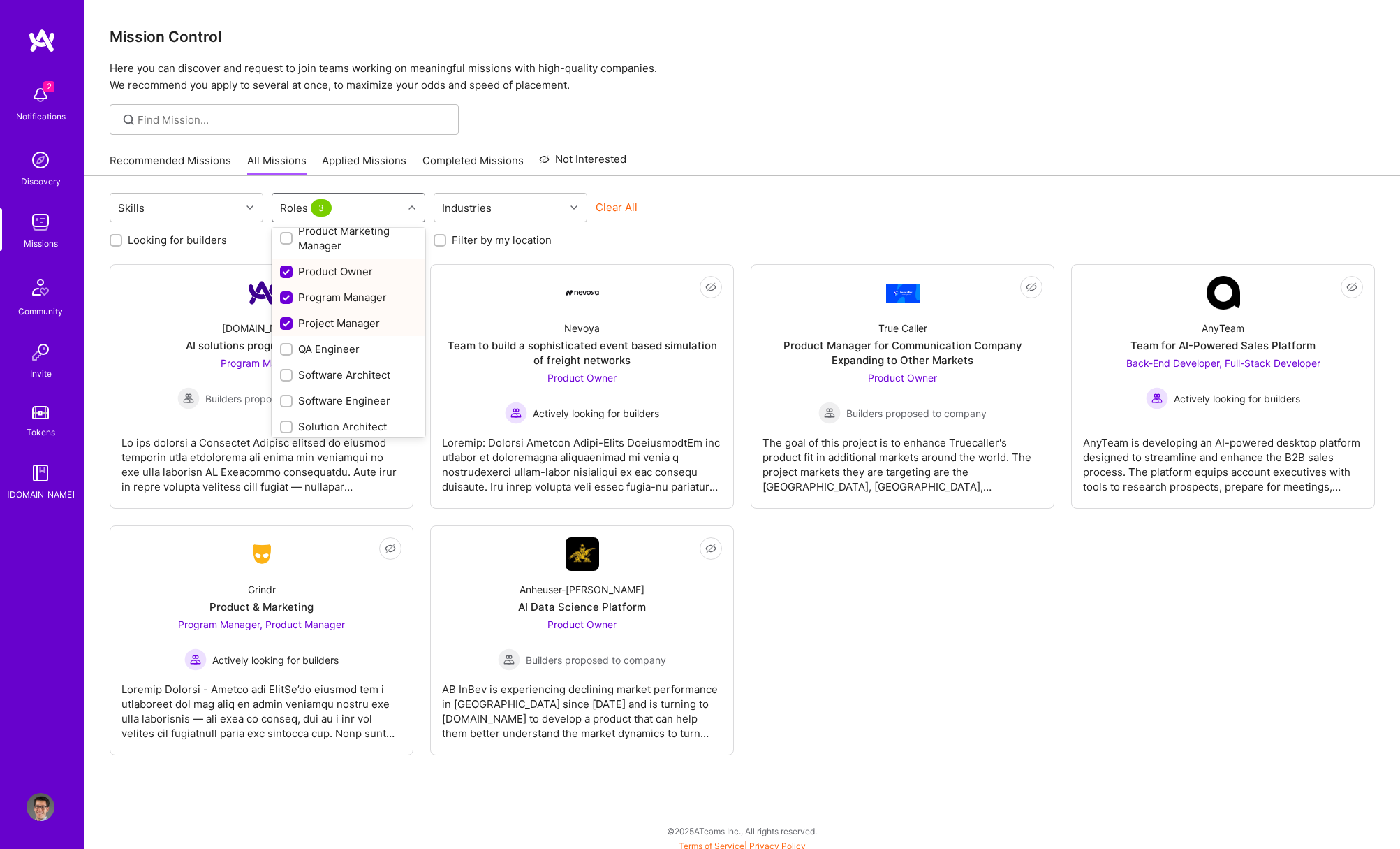
scroll to position [588, 0]
click at [325, 251] on div "Product Manager" at bounding box center [349, 253] width 137 height 15
checkbox input "true"
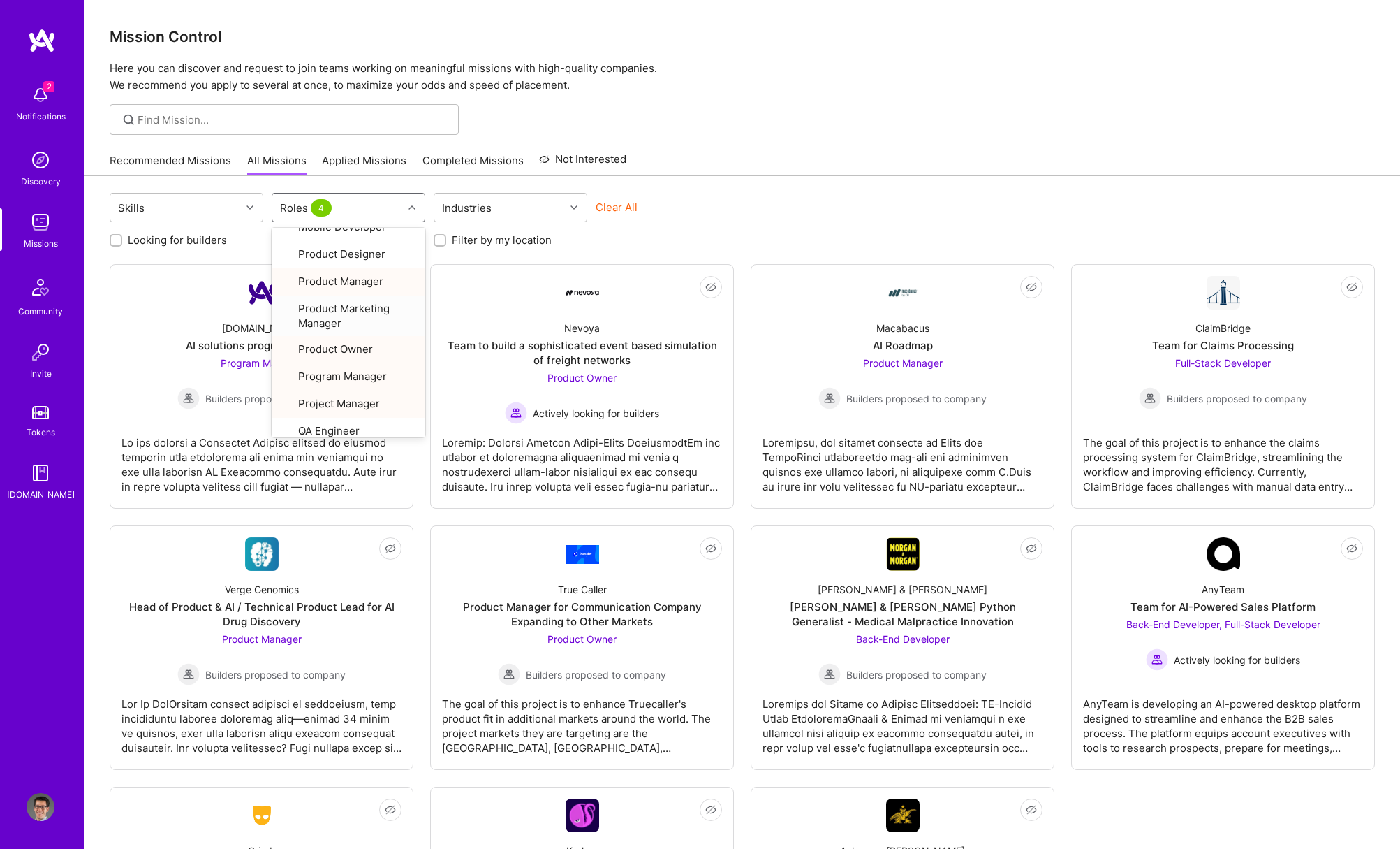
click at [739, 358] on div "Not Interested [DOMAIN_NAME] AI solutions program manager Program Manager Build…" at bounding box center [743, 640] width 1266 height 752
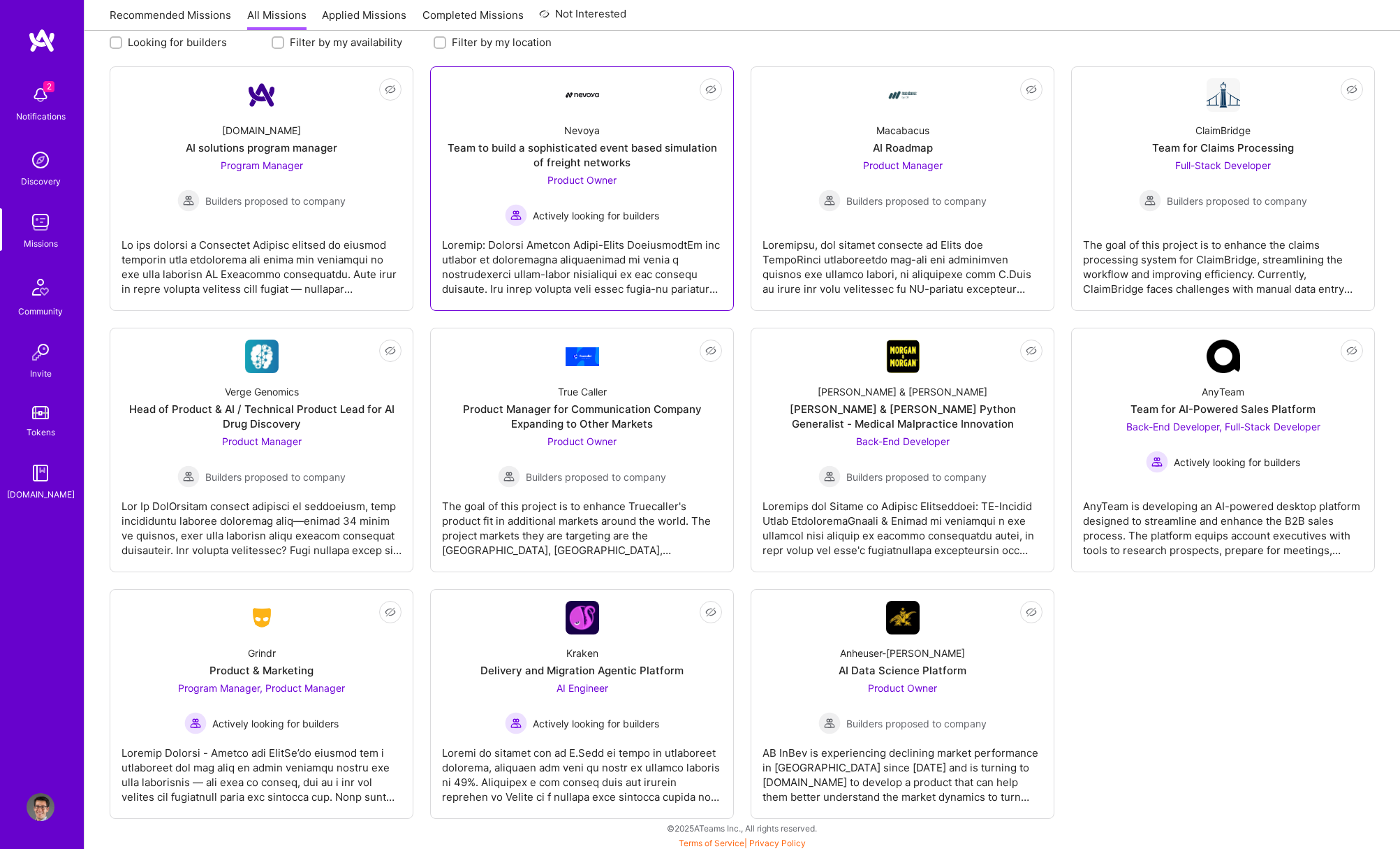
scroll to position [0, 0]
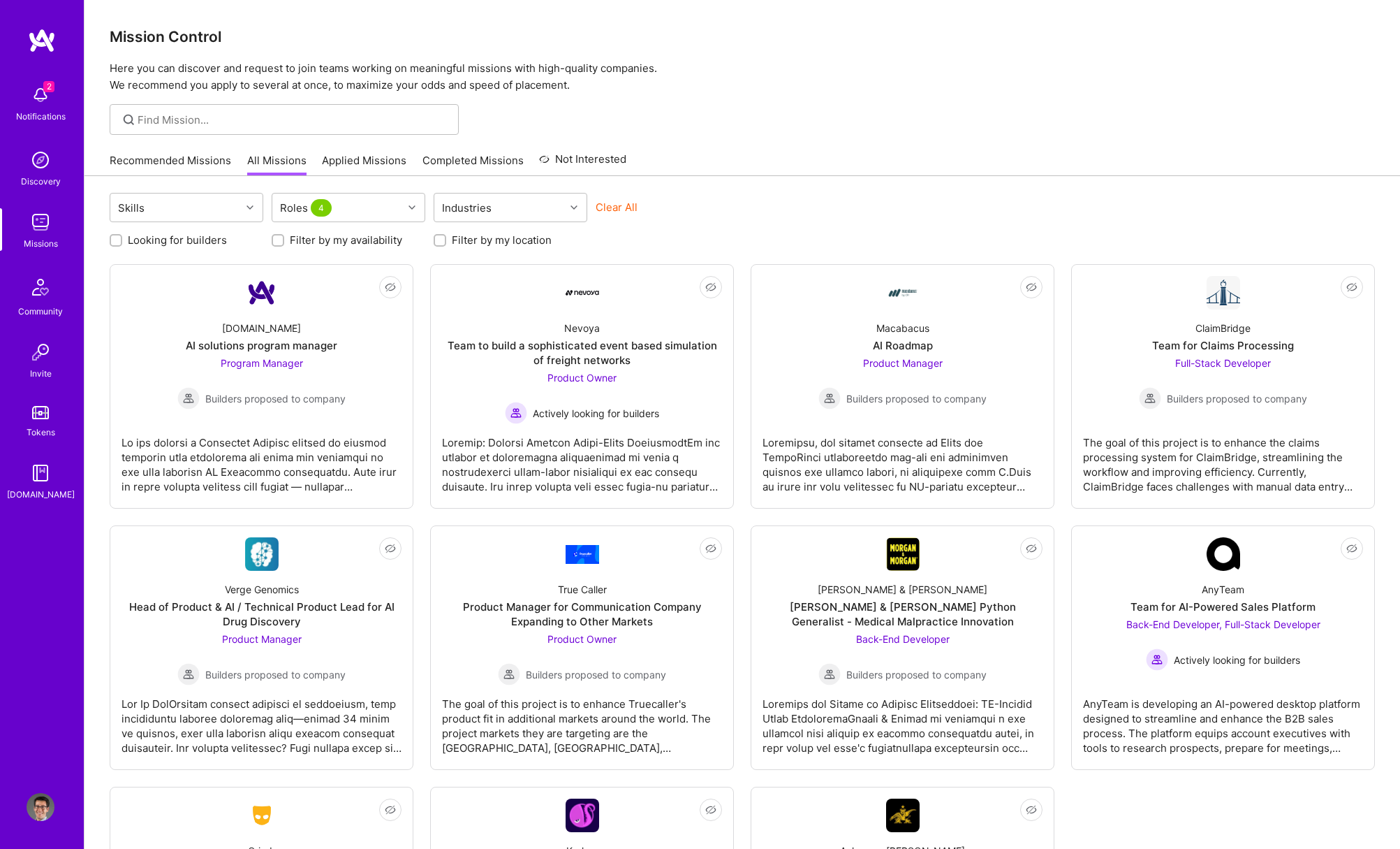
click at [1256, 53] on div "Mission Control Here you can discover and request to join teams working on mean…" at bounding box center [743, 46] width 1316 height 93
